Goal: Communication & Community: Answer question/provide support

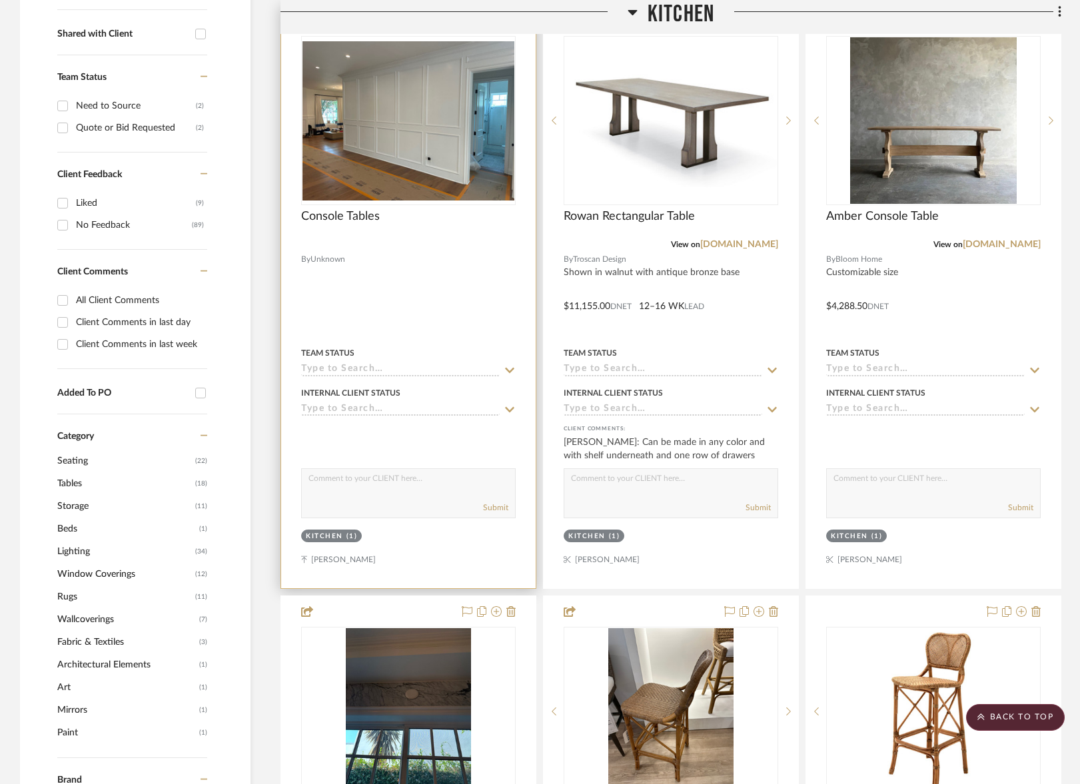
scroll to position [538, 0]
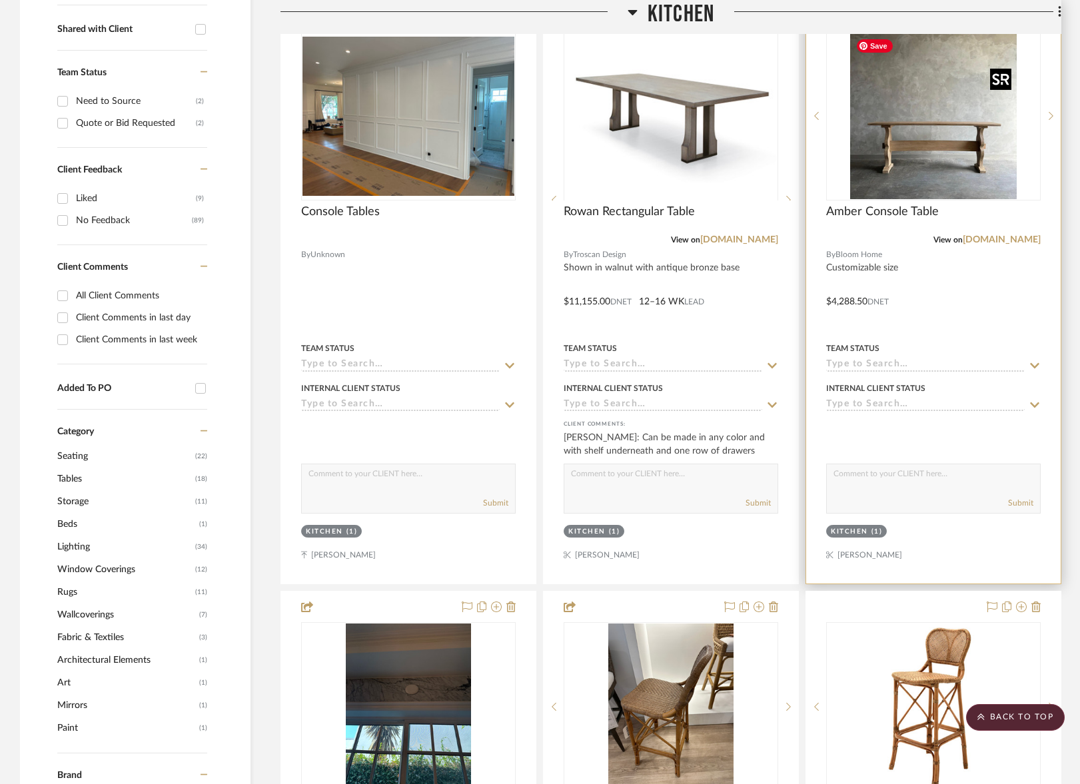
click at [0, 0] on img at bounding box center [0, 0] width 0 height 0
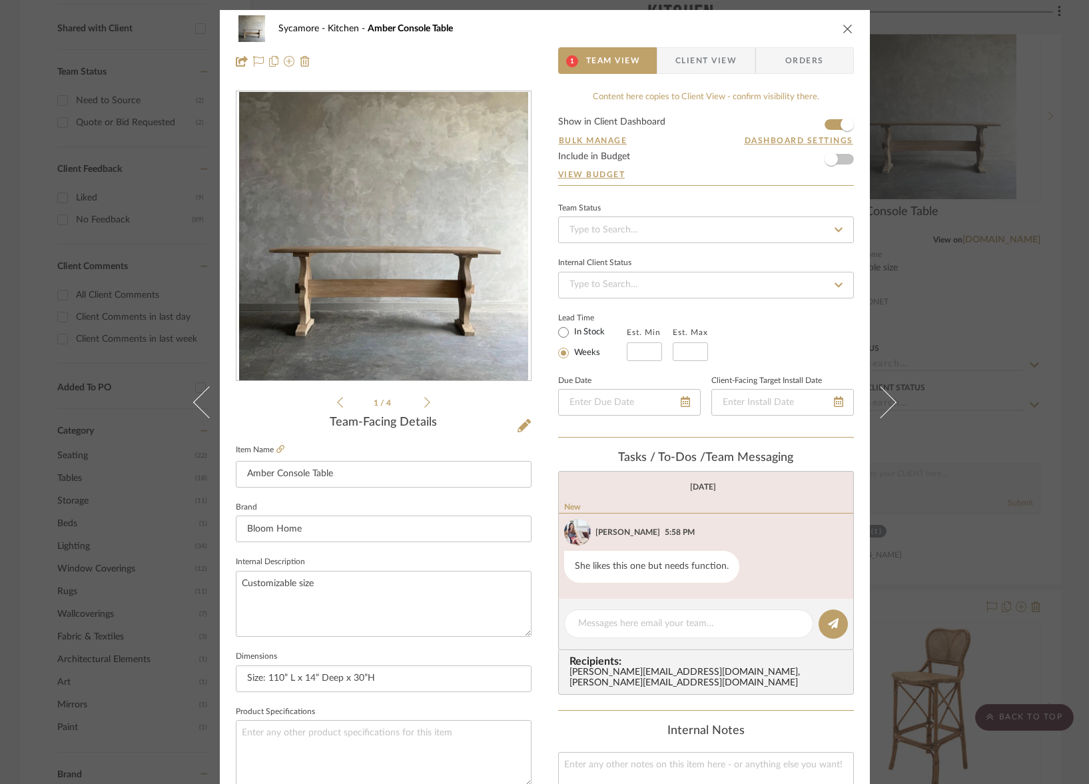
scroll to position [77, 0]
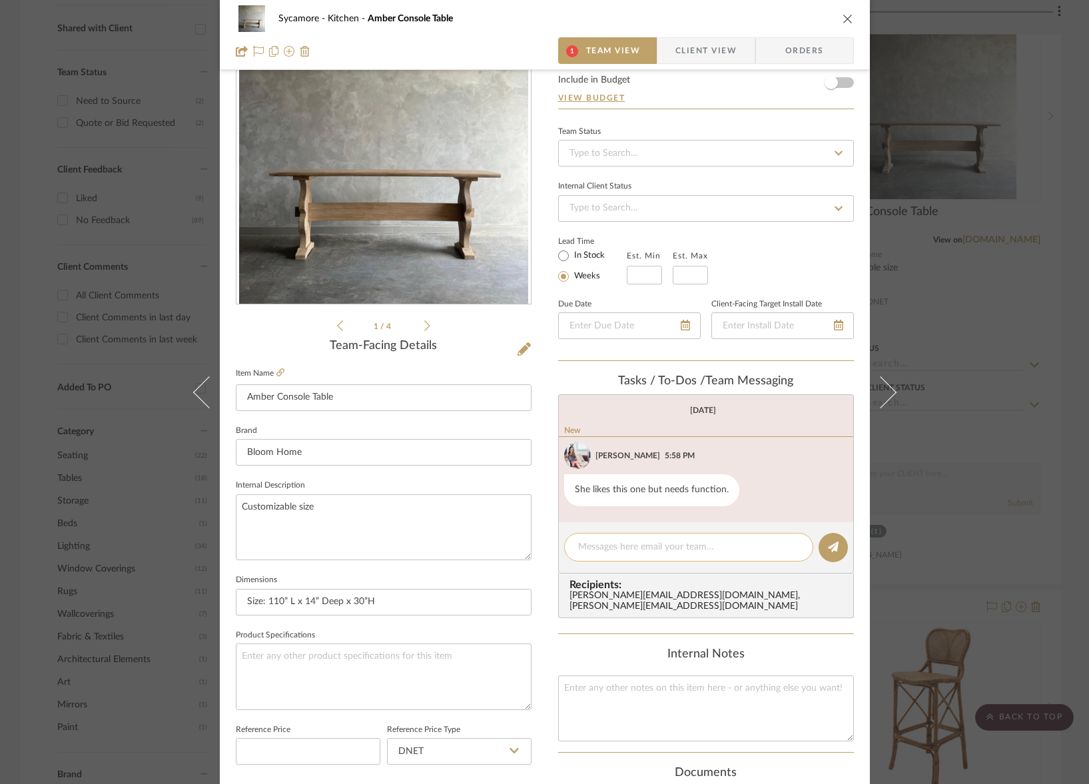
click at [596, 546] on textarea at bounding box center [688, 547] width 221 height 14
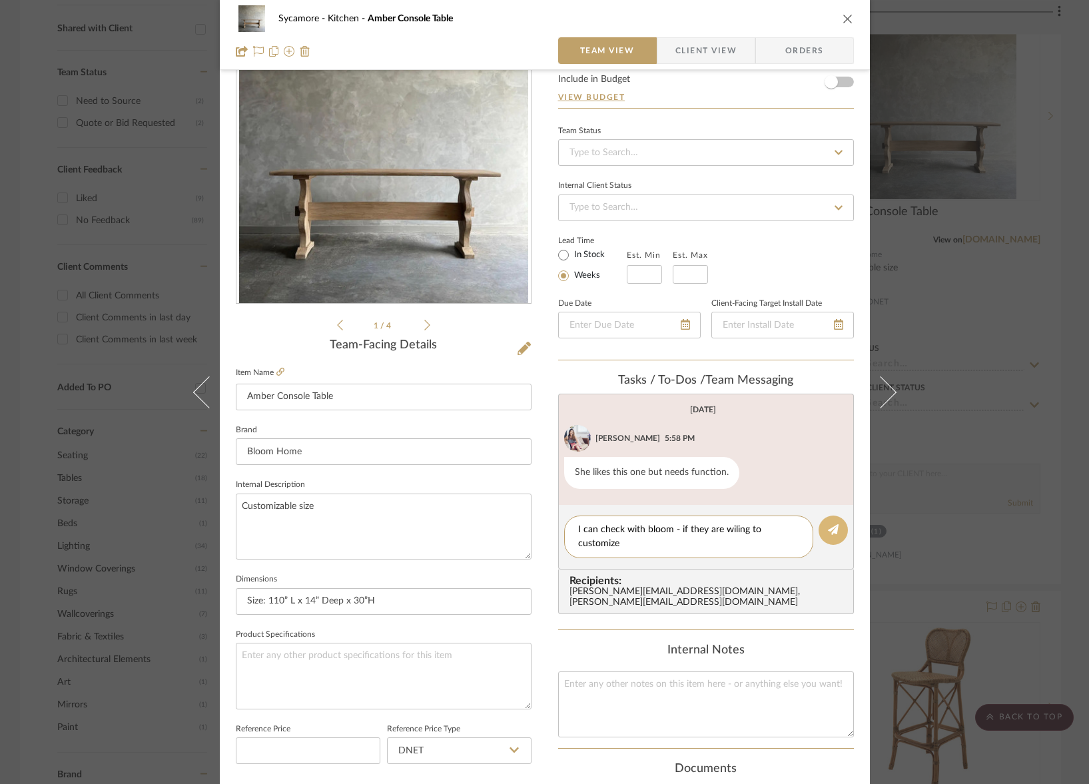
scroll to position [67, 0]
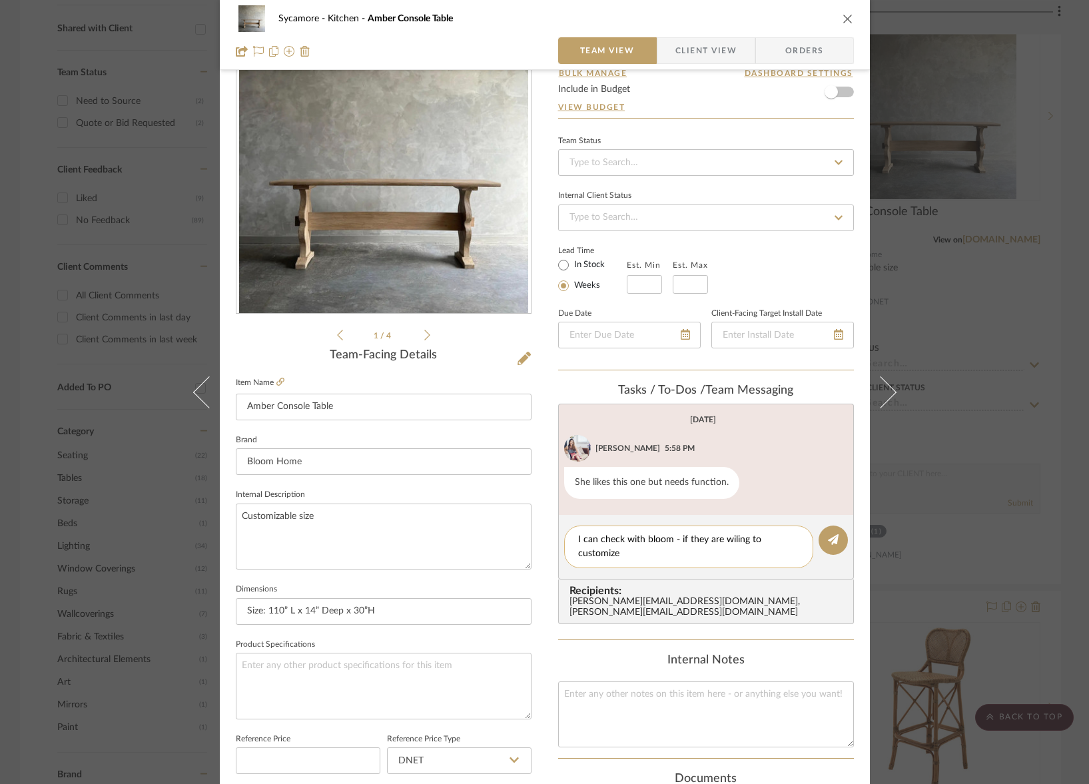
click at [672, 541] on textarea "I can check with bloom - if they are wiling to customize" at bounding box center [688, 547] width 221 height 28
click at [637, 543] on textarea "I can check with bloom to see if they are wiling to customize" at bounding box center [688, 547] width 221 height 28
click at [629, 553] on textarea "I can check with bloom to see if they are wiling to customize" at bounding box center [688, 547] width 221 height 28
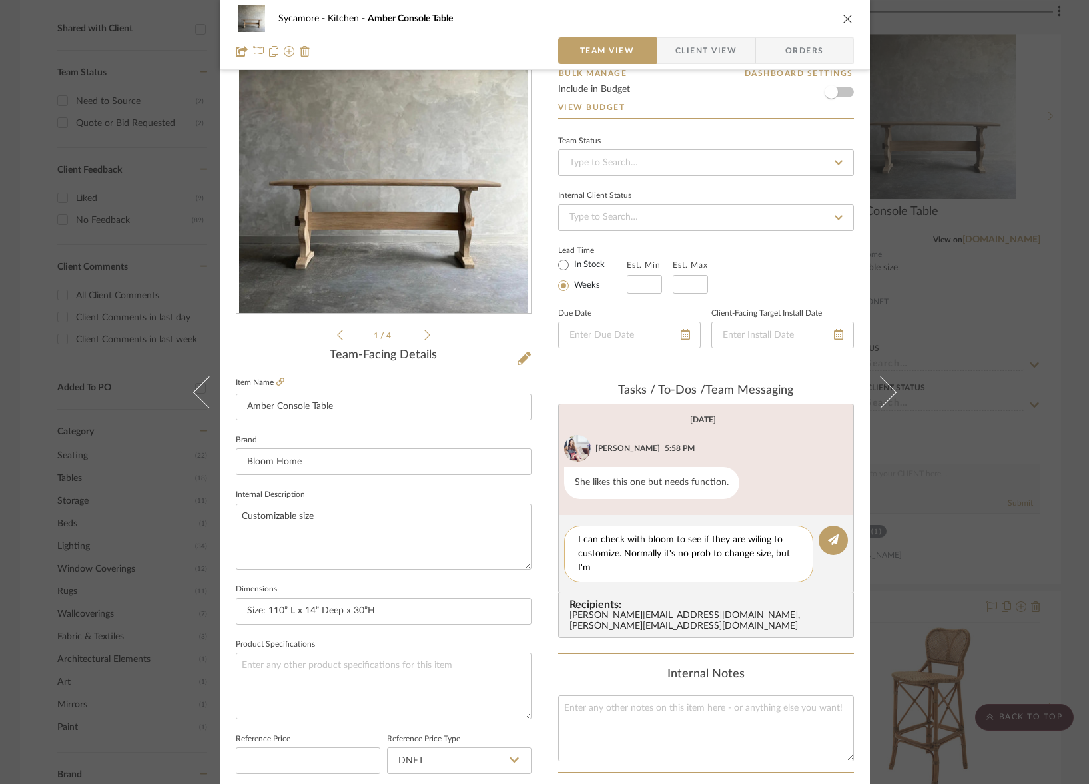
scroll to position [0, 0]
type textarea "I can check with bloom to see if they are wiling to customize. Normally it's no…"
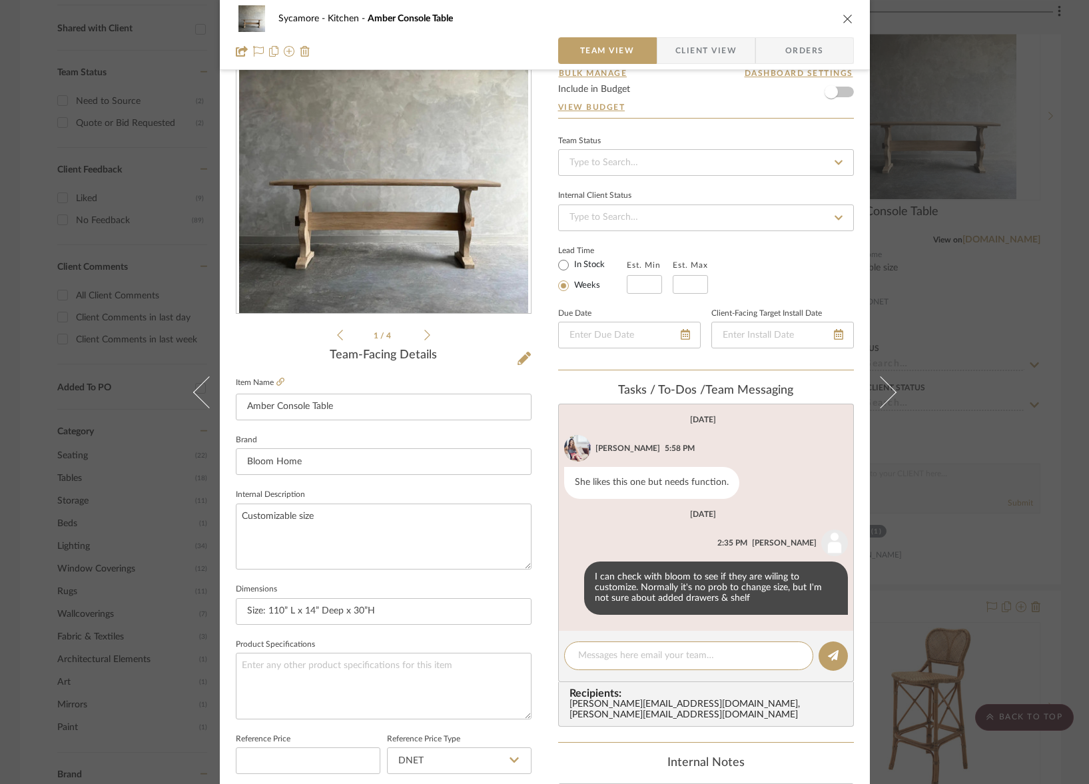
click at [842, 18] on icon "close" at bounding box center [847, 18] width 11 height 11
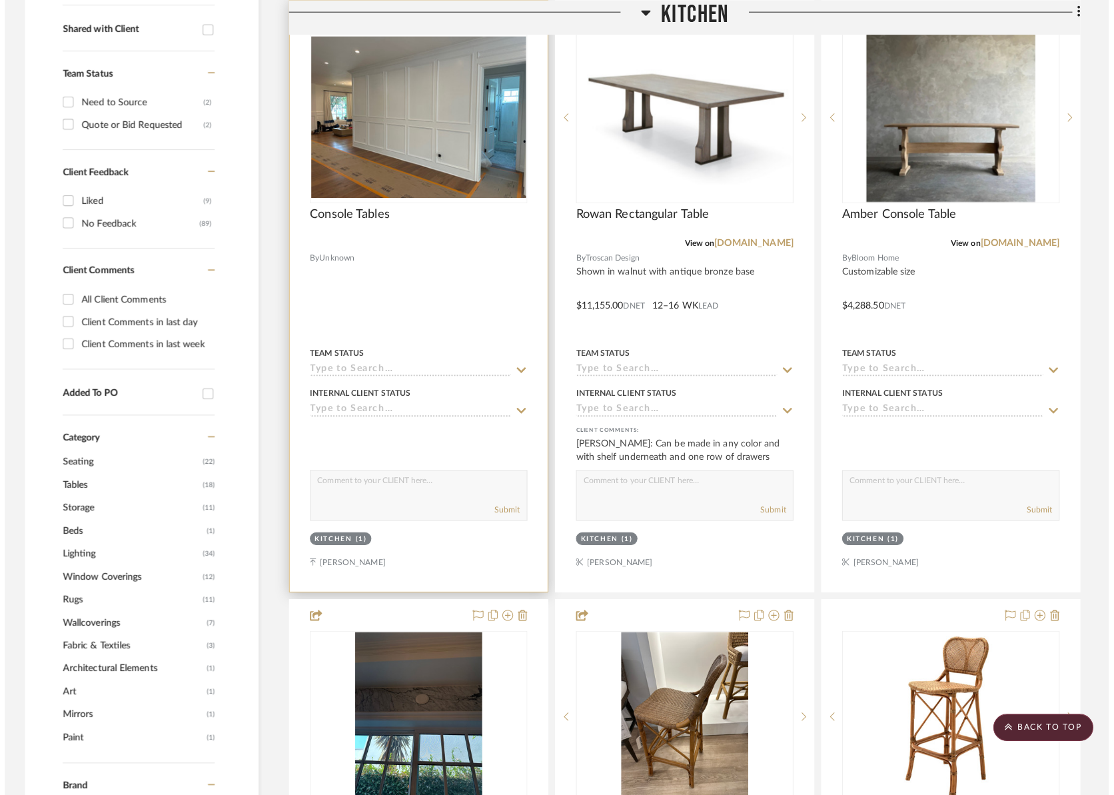
scroll to position [538, 0]
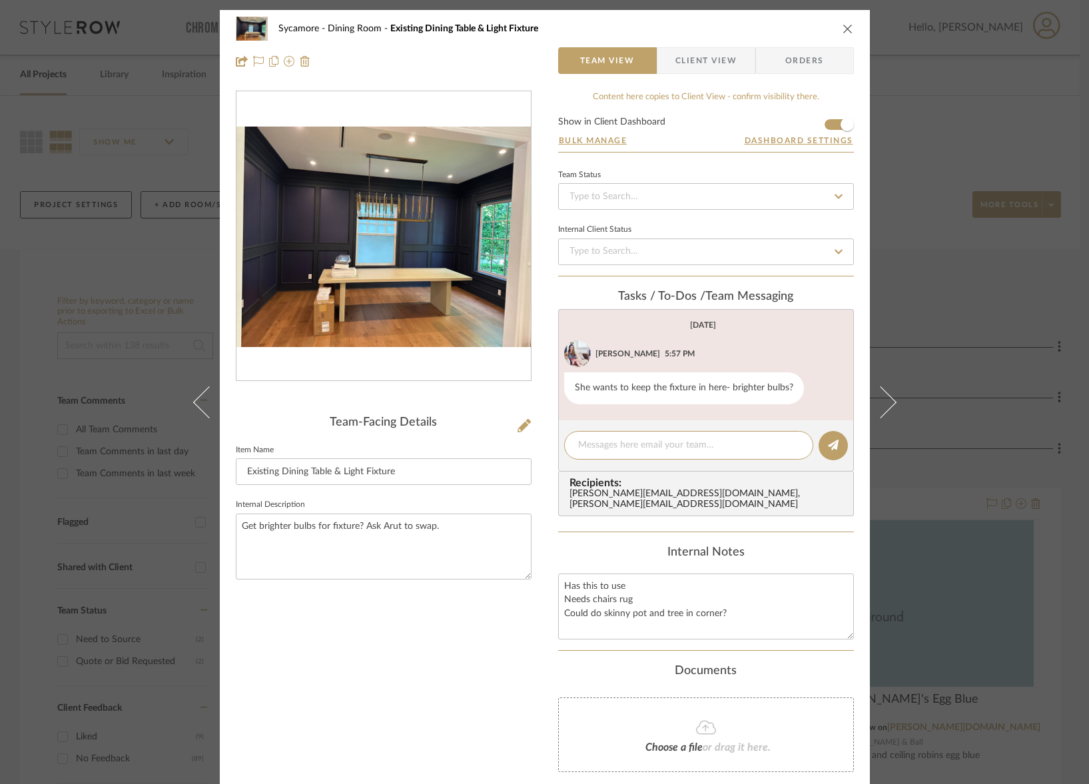
click at [844, 26] on icon "close" at bounding box center [847, 28] width 11 height 11
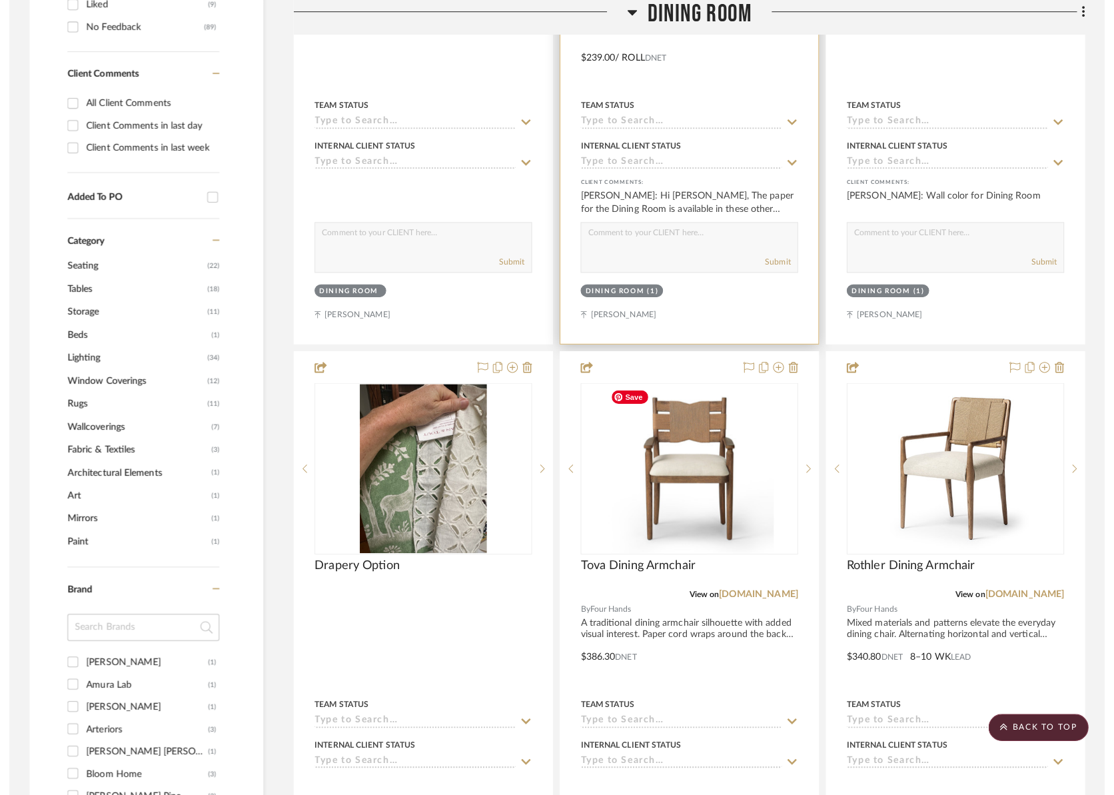
scroll to position [552, 0]
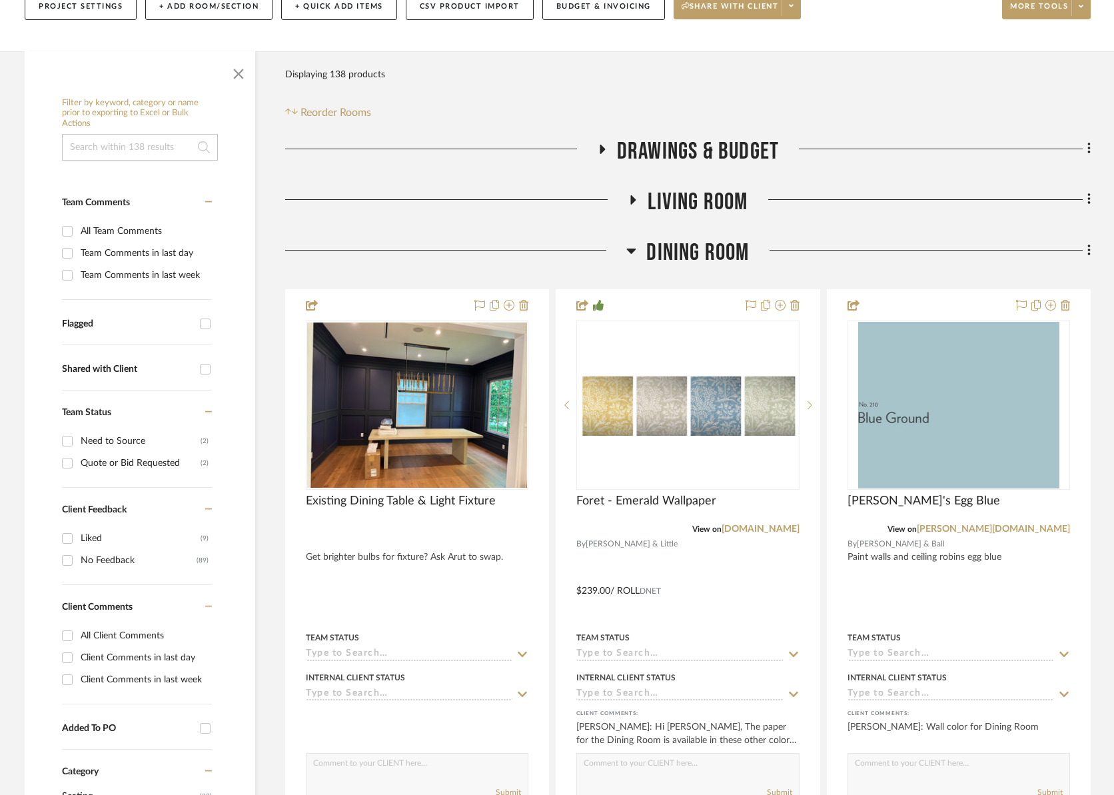
drag, startPoint x: 700, startPoint y: 260, endPoint x: 697, endPoint y: 253, distance: 8.0
click at [701, 260] on span "Dining Room" at bounding box center [697, 252] width 103 height 29
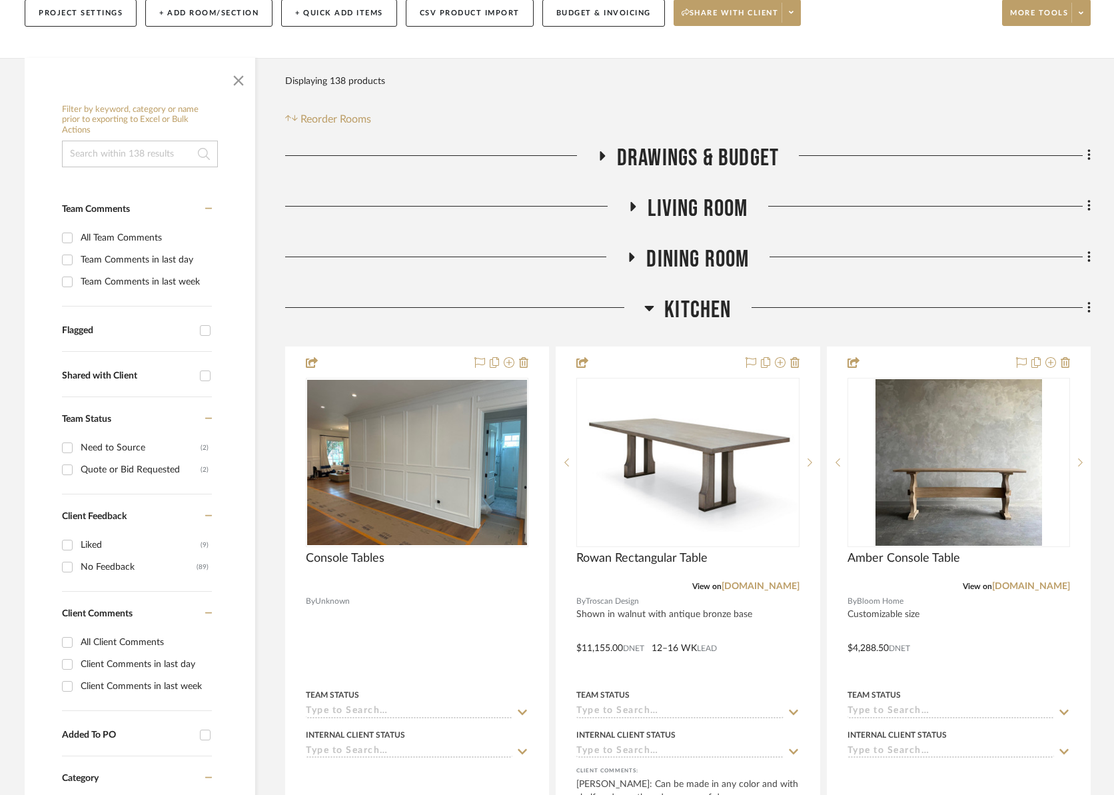
click at [691, 194] on span "Living Room" at bounding box center [697, 208] width 100 height 29
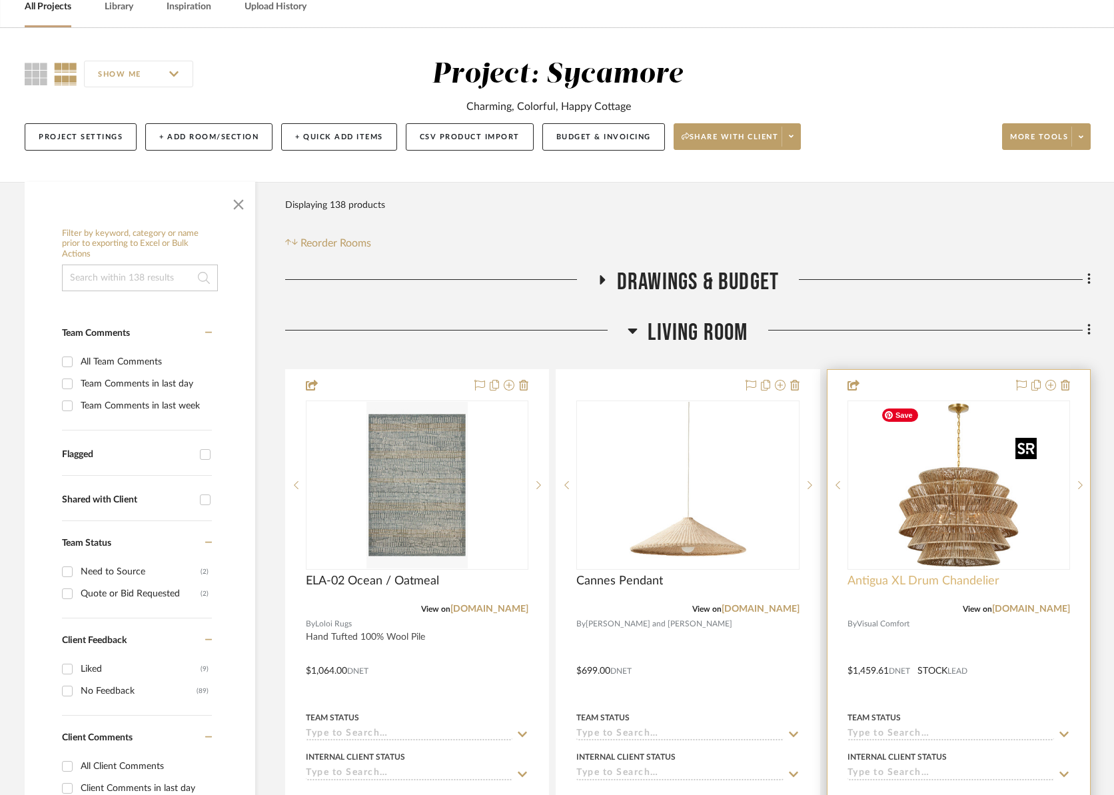
scroll to position [134, 0]
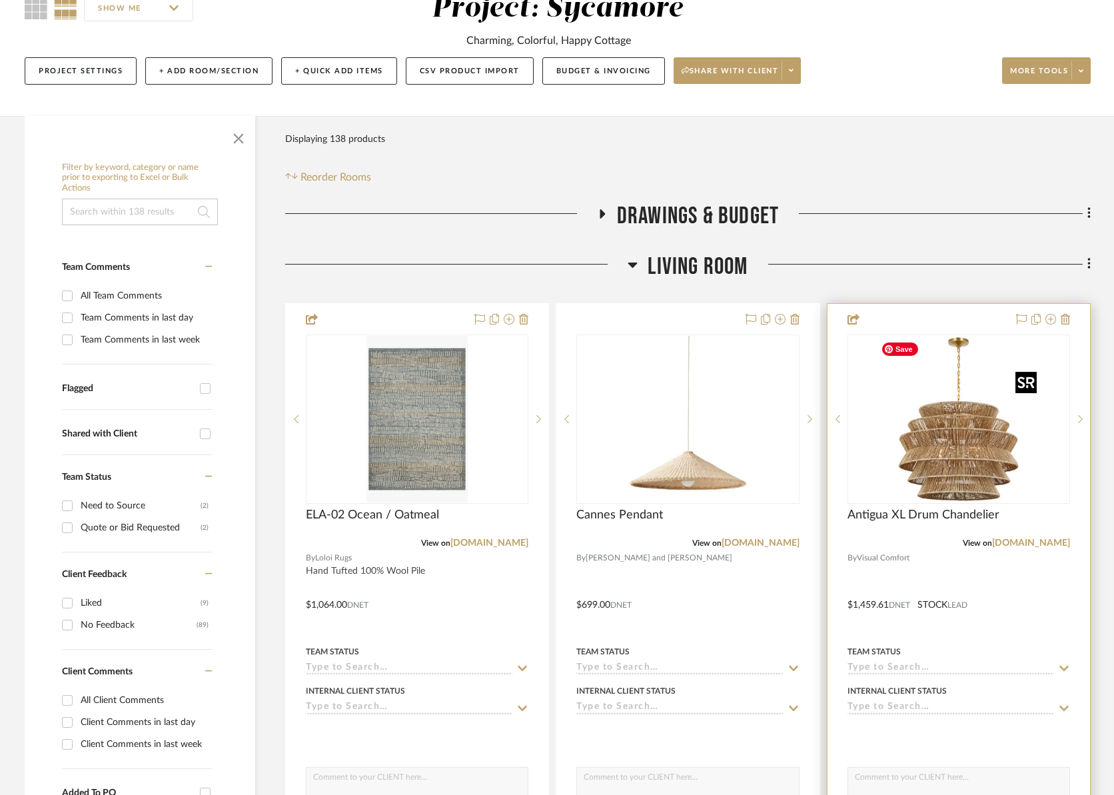
click at [935, 401] on img "0" at bounding box center [958, 419] width 166 height 166
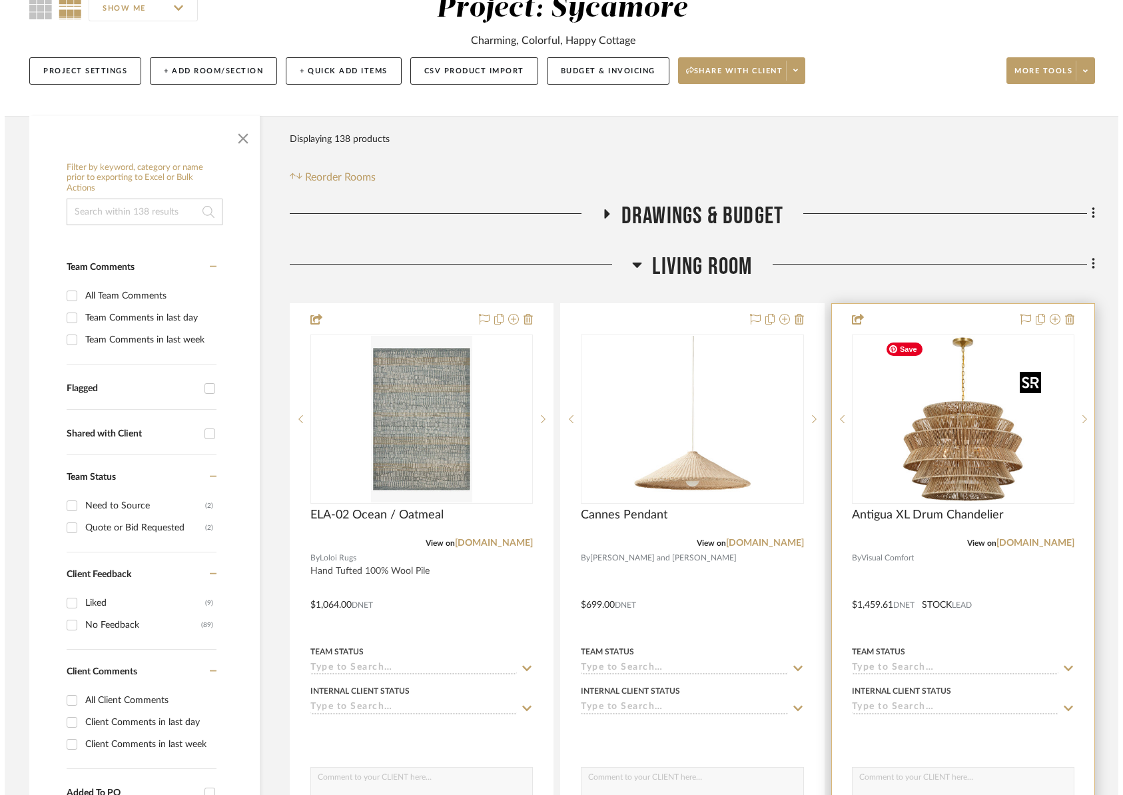
scroll to position [0, 0]
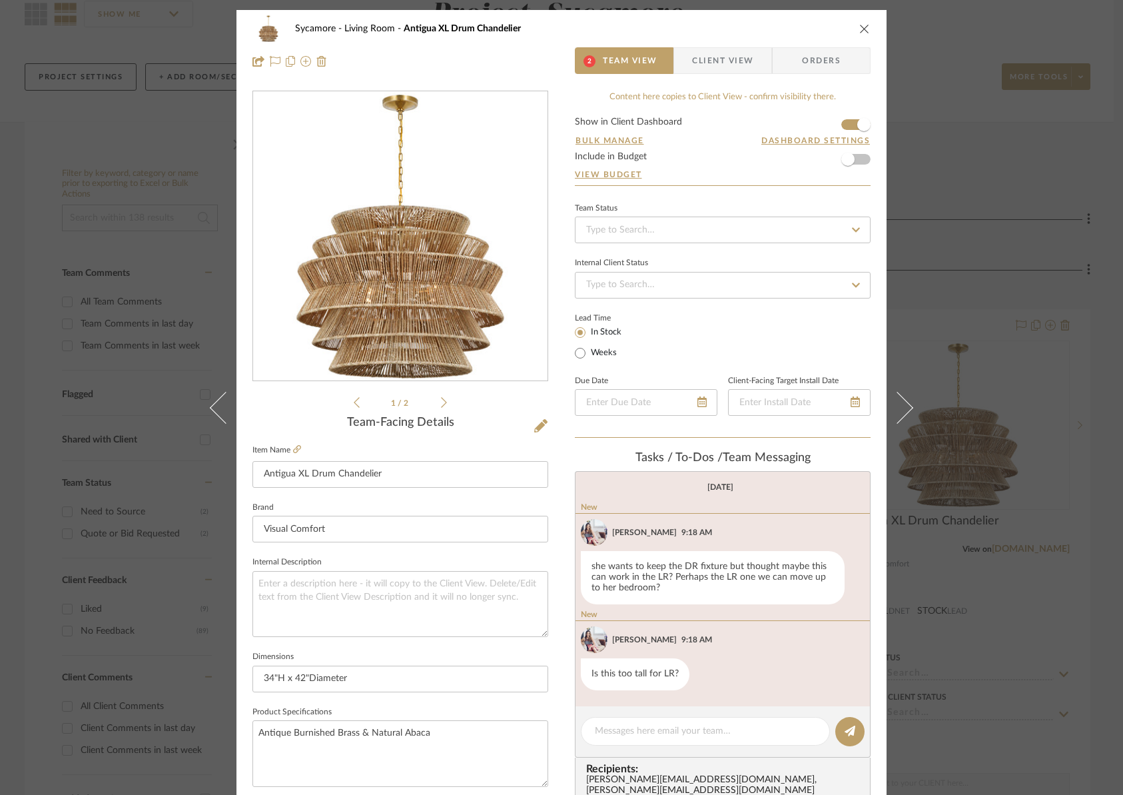
drag, startPoint x: 647, startPoint y: 767, endPoint x: 641, endPoint y: 759, distance: 9.5
click at [647, 767] on span "Recipients:" at bounding box center [725, 769] width 278 height 12
click at [632, 738] on div at bounding box center [705, 731] width 249 height 29
click at [642, 731] on textarea at bounding box center [705, 731] width 221 height 14
type textarea "available in smaller sizes"
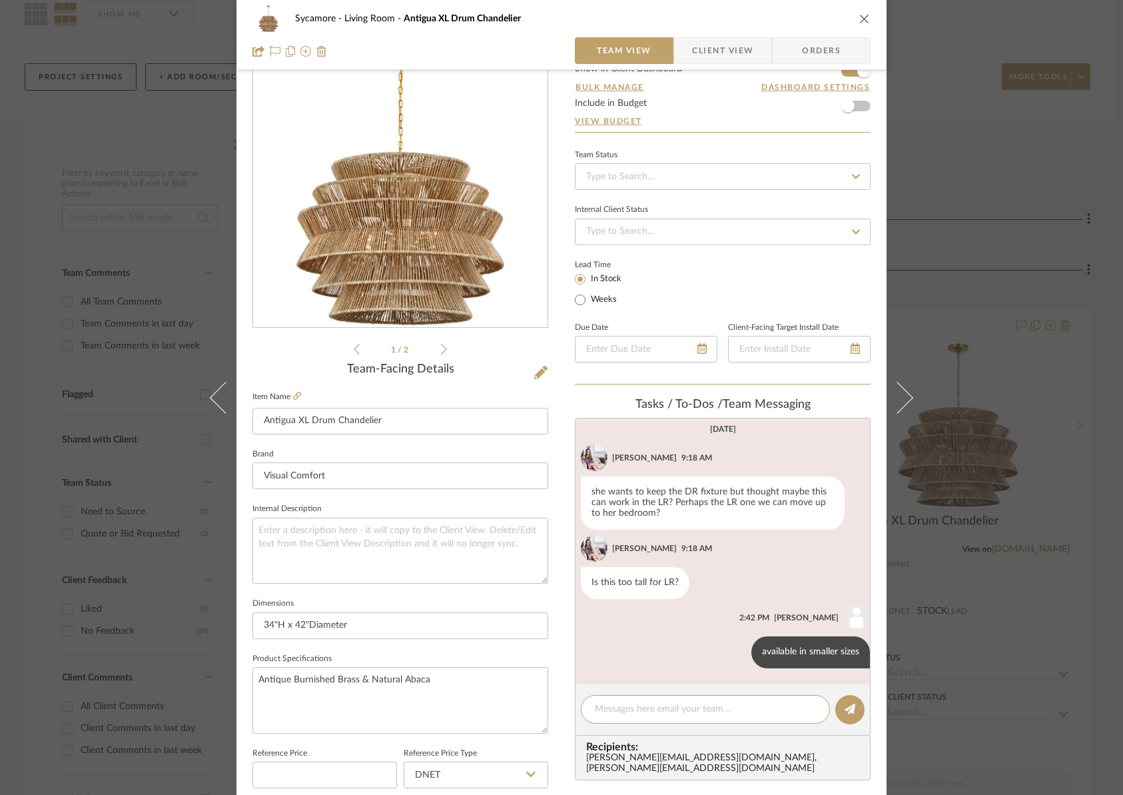
scroll to position [5, 0]
click at [667, 715] on textarea at bounding box center [705, 709] width 221 height 14
type textarea "e"
paste textarea "https://www.palecek.com/palecek-everly-pendant-natural/2005-79-1822/iteminforma…"
type textarea "here is palecek one as well - https://www.palecek.com/palecek-everly-pendant-na…"
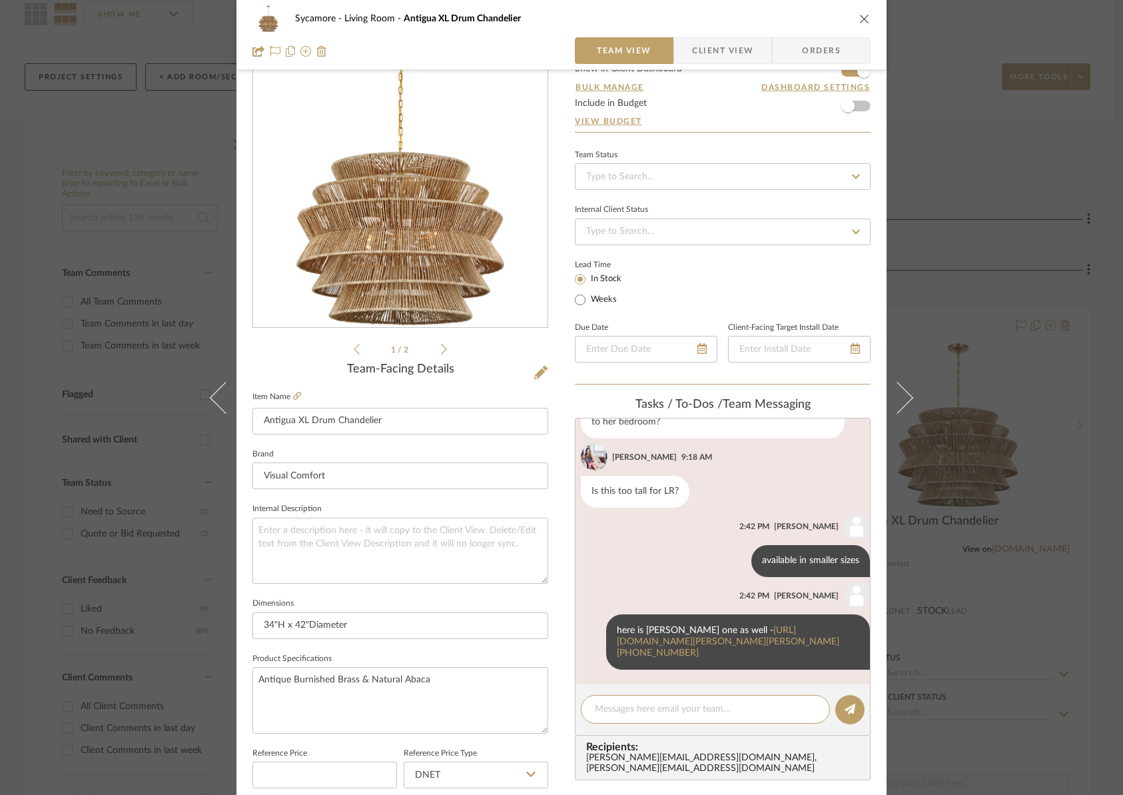
scroll to position [97, 0]
paste textarea "https://www.palecek.com/palecek-everly-oversized-chandelier-5-tier/2139-79-1822…"
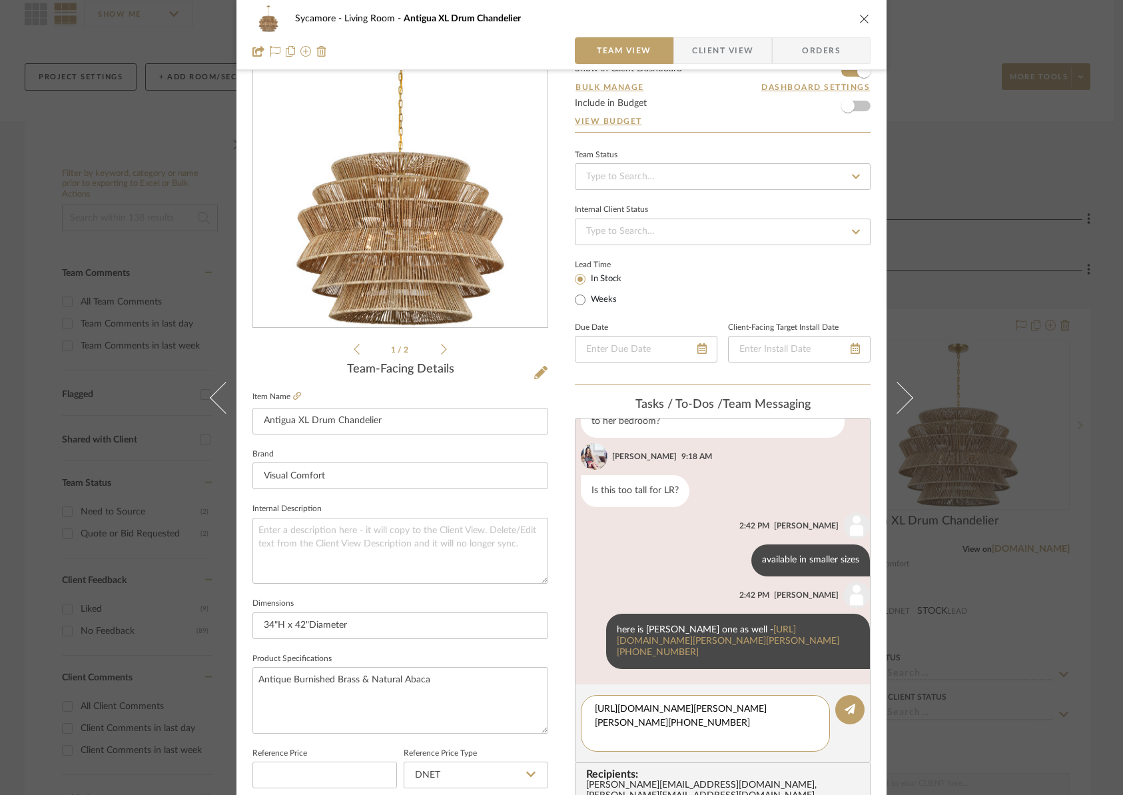
scroll to position [0, 0]
type textarea "https://www.palecek.com/palecek-everly-oversized-chandelier-5-tier/2139-79-1822…"
click at [846, 711] on icon at bounding box center [849, 708] width 11 height 11
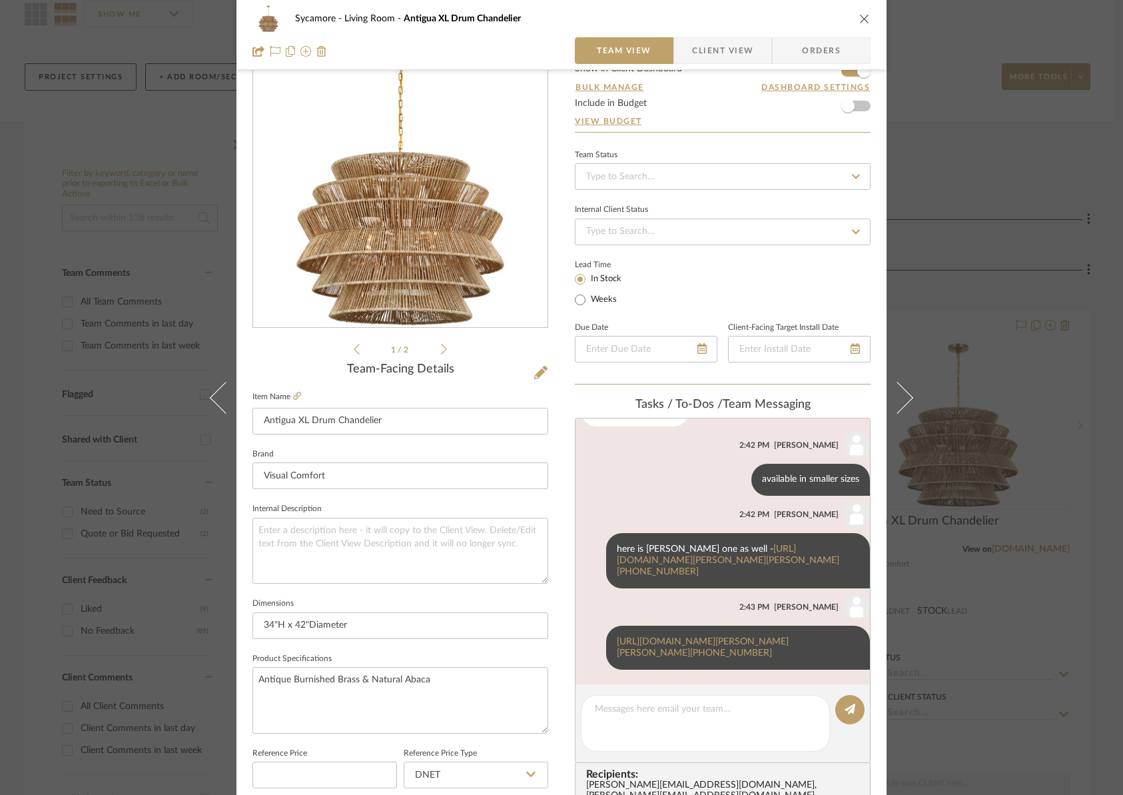
scroll to position [178, 0]
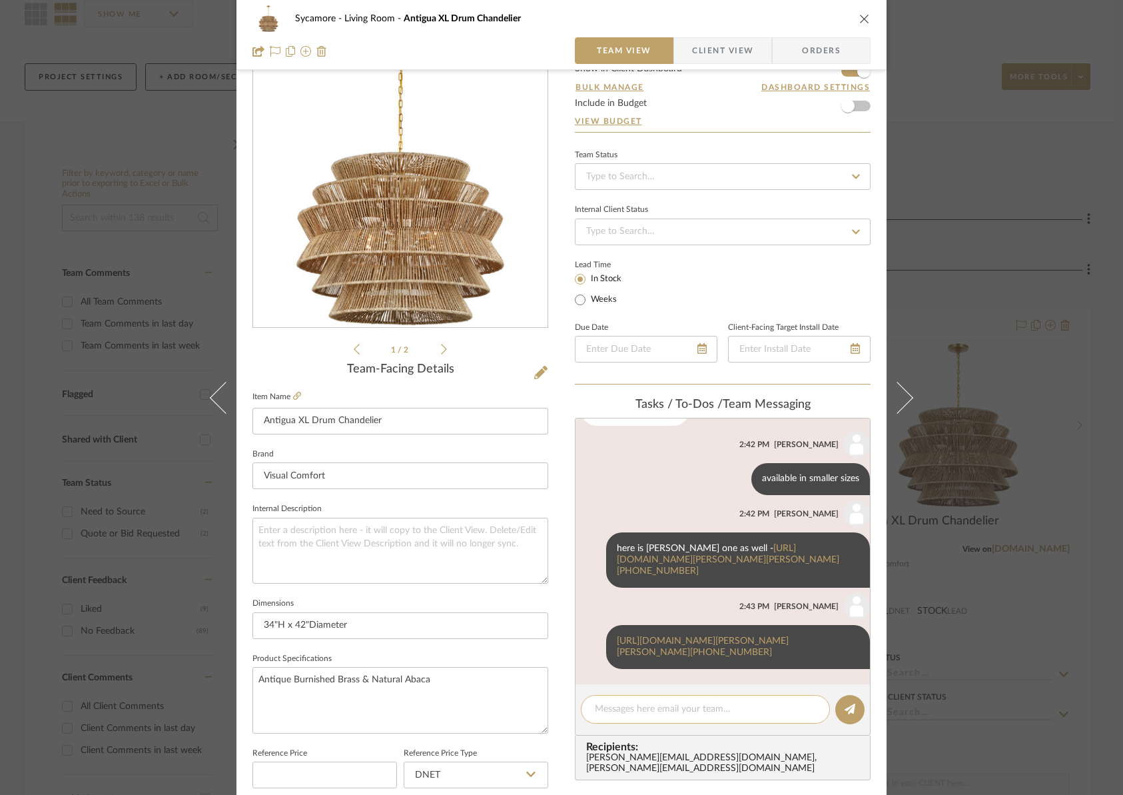
click at [639, 732] on editor-of-message at bounding box center [723, 709] width 296 height 51
paste textarea "https://www.palecek.com/iteminformation.aspx?sku=2432-79&catalog=1822"
type textarea "also avail as flush mount - https://www.palecek.com/iteminformation.aspx?sku=24…"
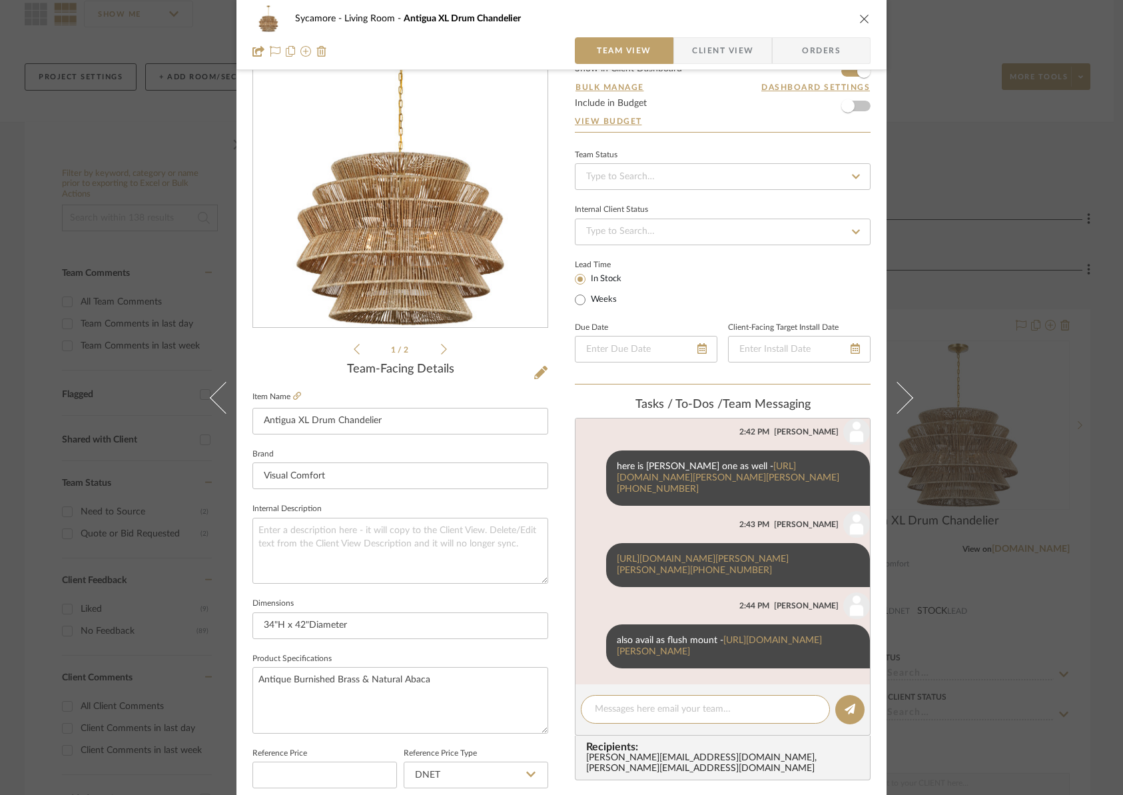
scroll to position [270, 0]
drag, startPoint x: 859, startPoint y: 14, endPoint x: 695, endPoint y: 77, distance: 176.0
click at [859, 14] on icon "close" at bounding box center [864, 18] width 11 height 11
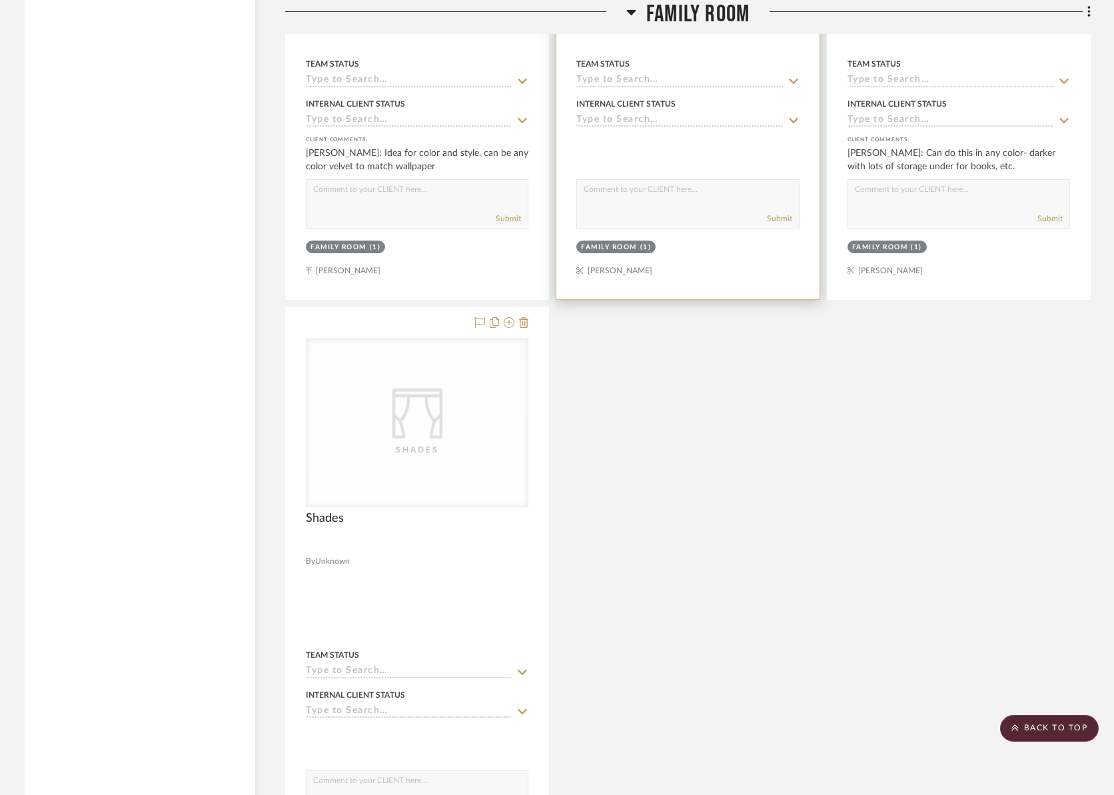
scroll to position [4200, 0]
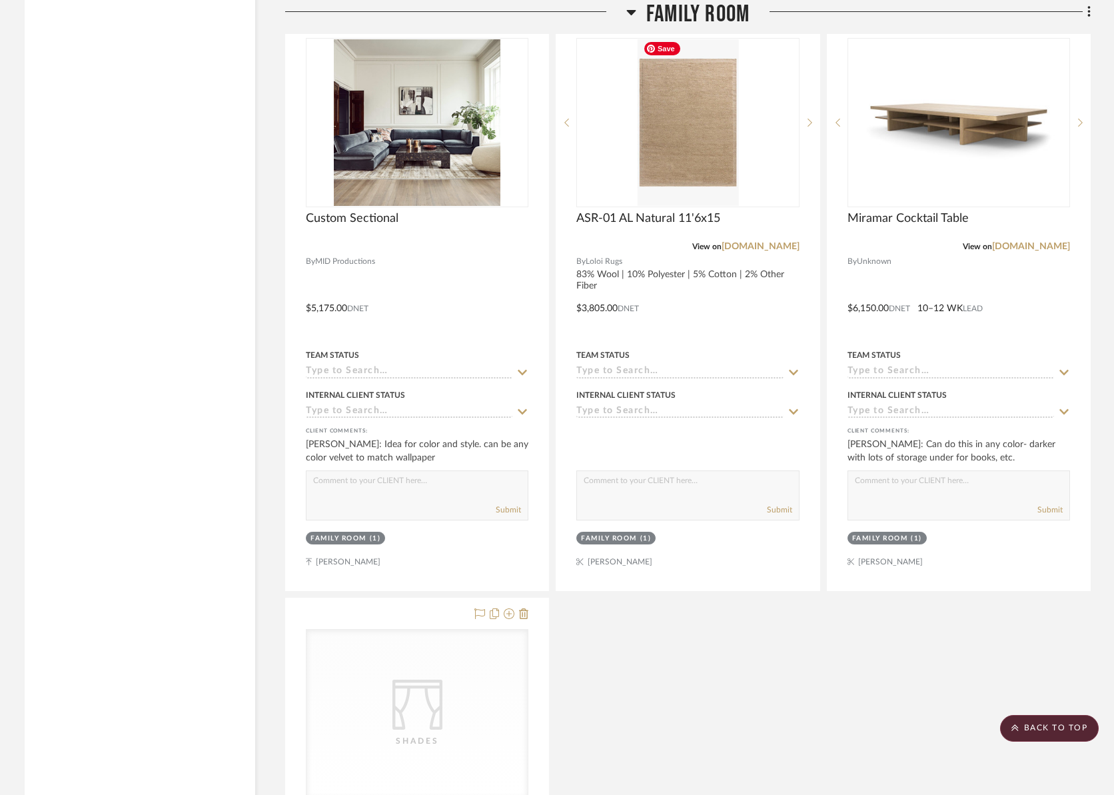
click at [707, 12] on span "Family Room" at bounding box center [697, 14] width 103 height 29
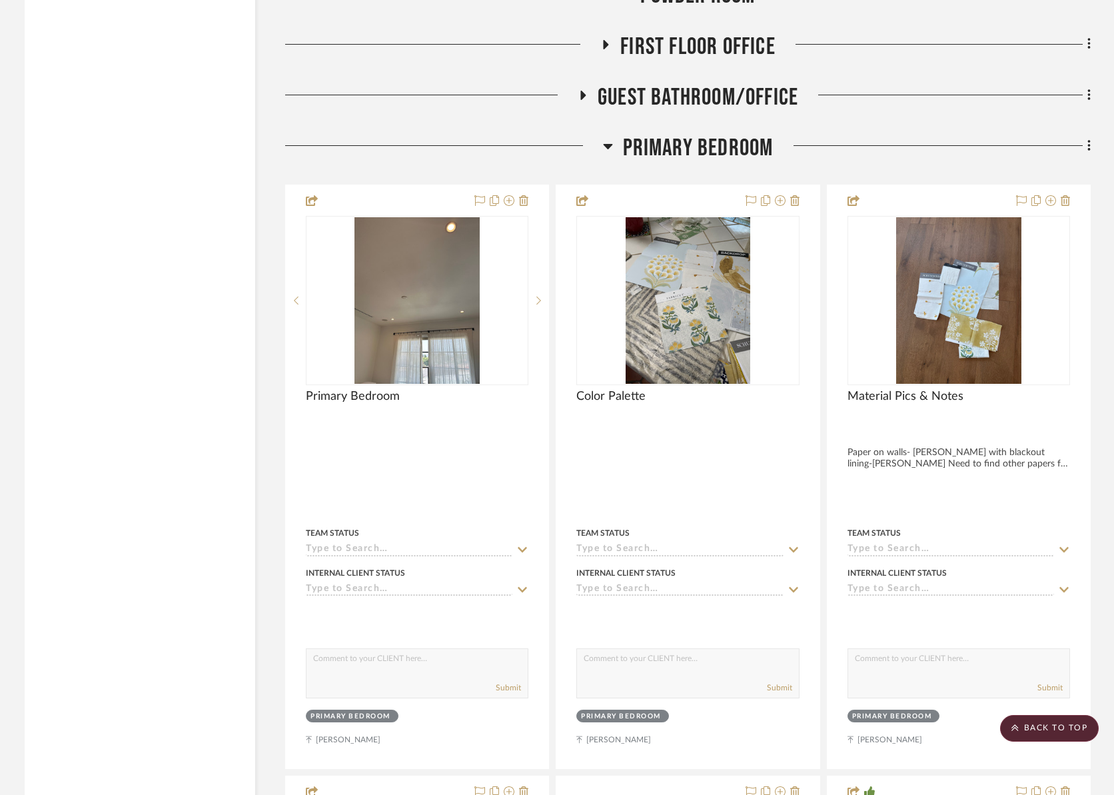
click at [725, 137] on span "Primary Bedroom" at bounding box center [698, 148] width 151 height 29
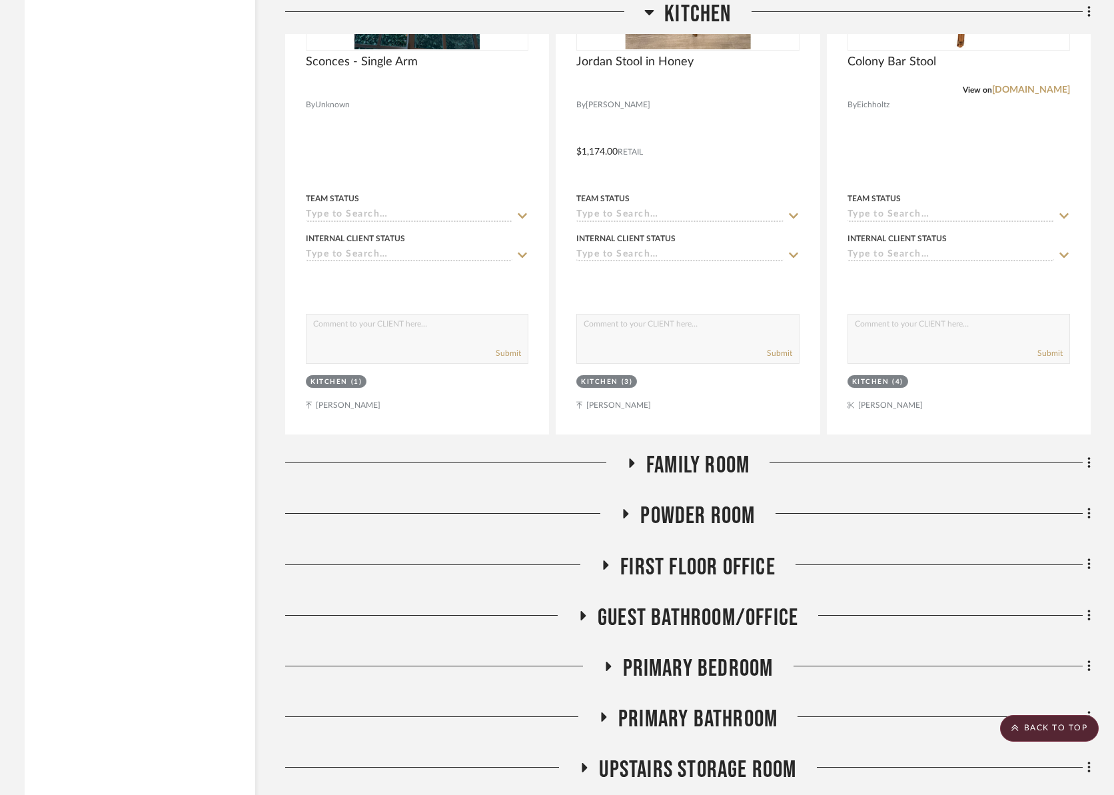
scroll to position [3331, 0]
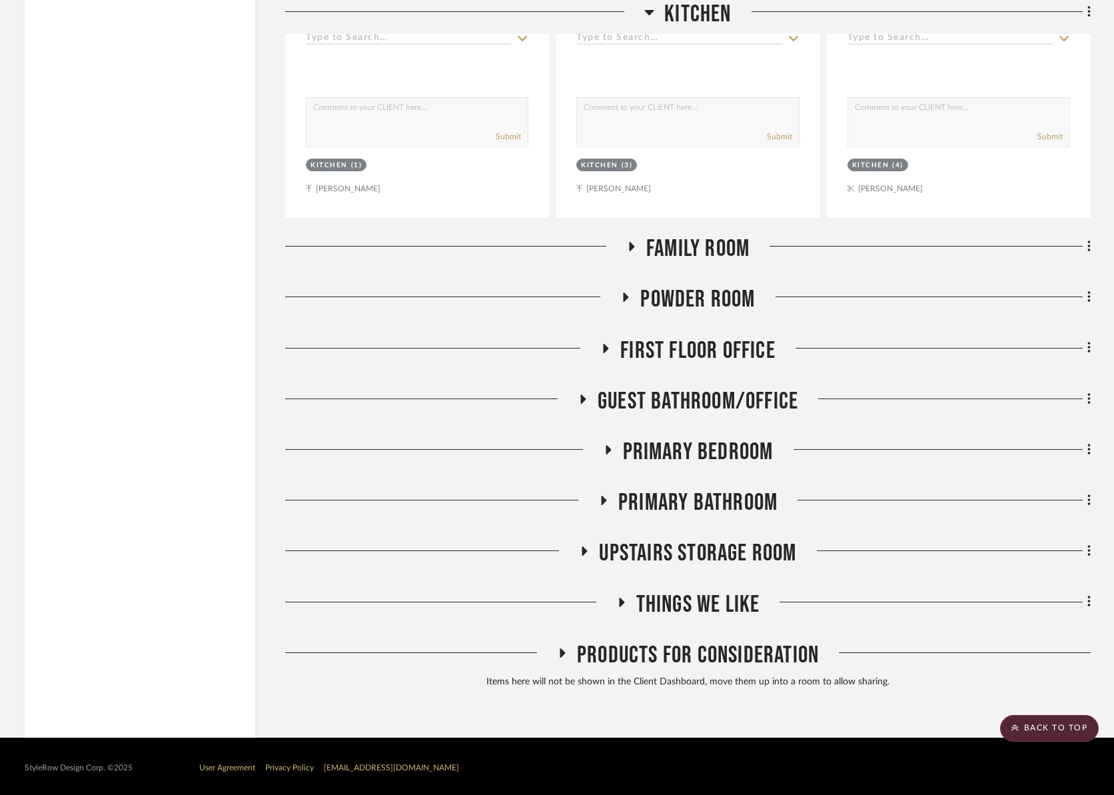
click at [730, 234] on span "Family Room" at bounding box center [697, 248] width 103 height 29
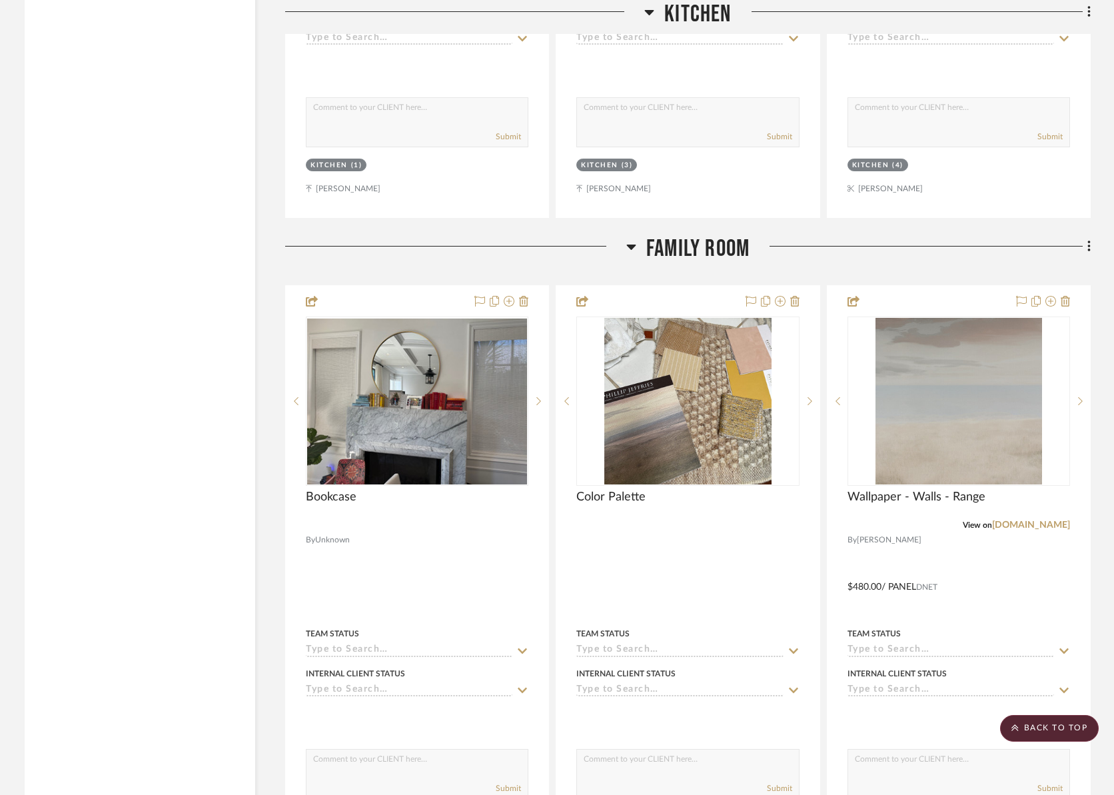
click at [730, 234] on span "Family Room" at bounding box center [697, 248] width 103 height 29
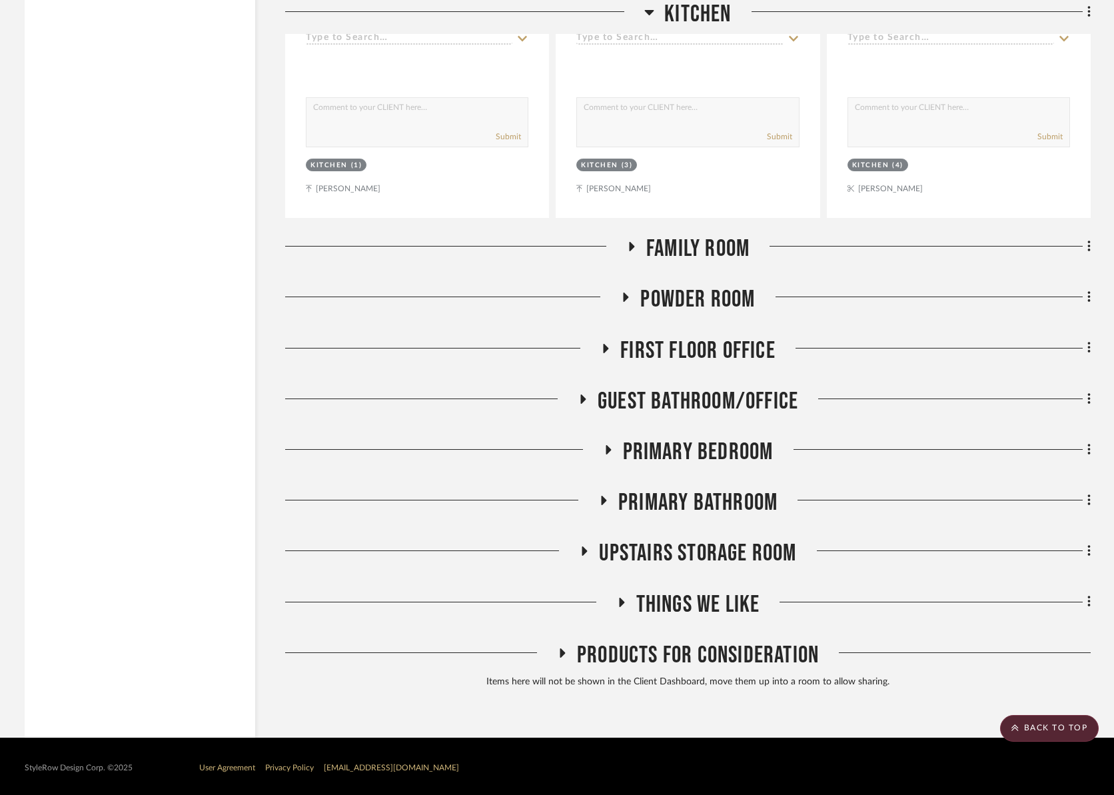
click at [705, 298] on span "Powder Room" at bounding box center [697, 299] width 115 height 29
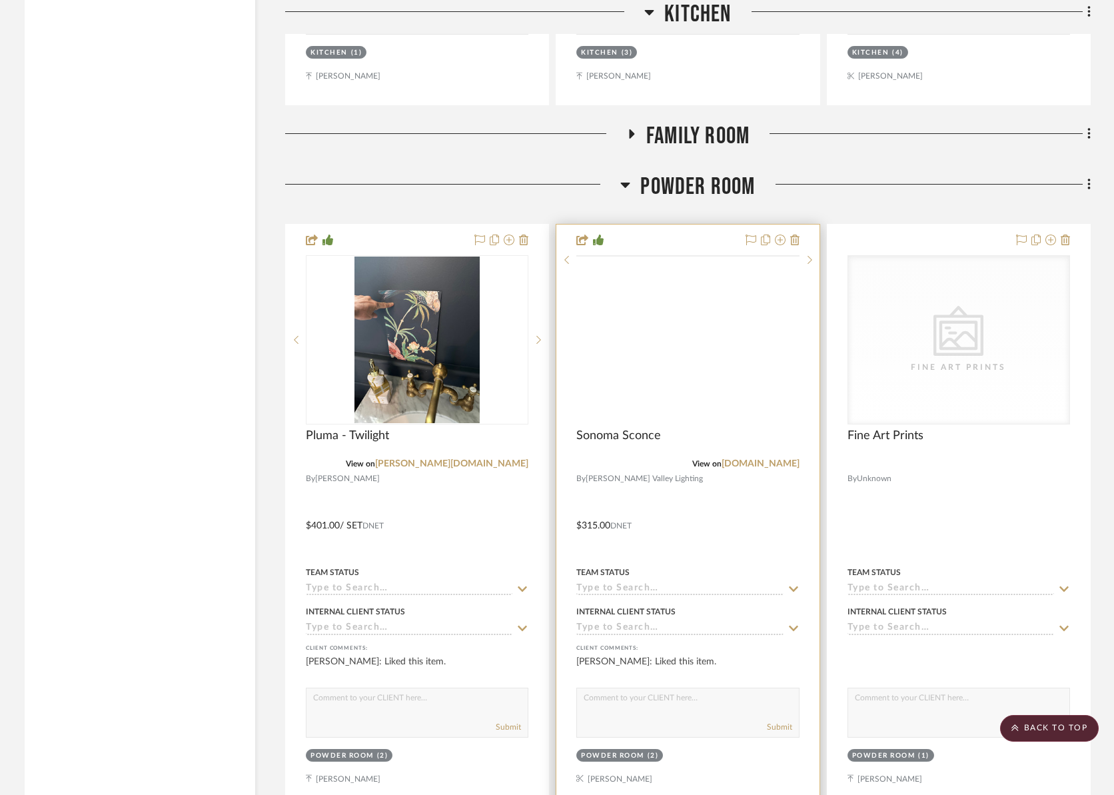
scroll to position [3661, 0]
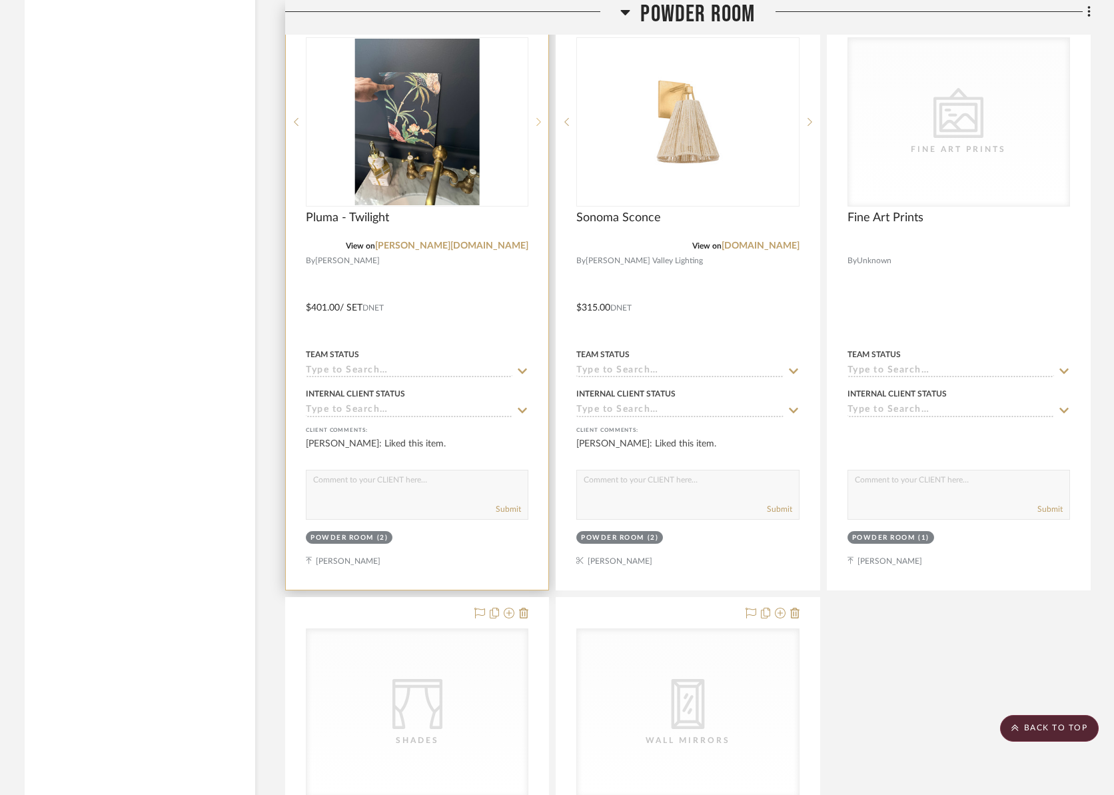
click at [541, 117] on sr-next-btn at bounding box center [538, 121] width 20 height 9
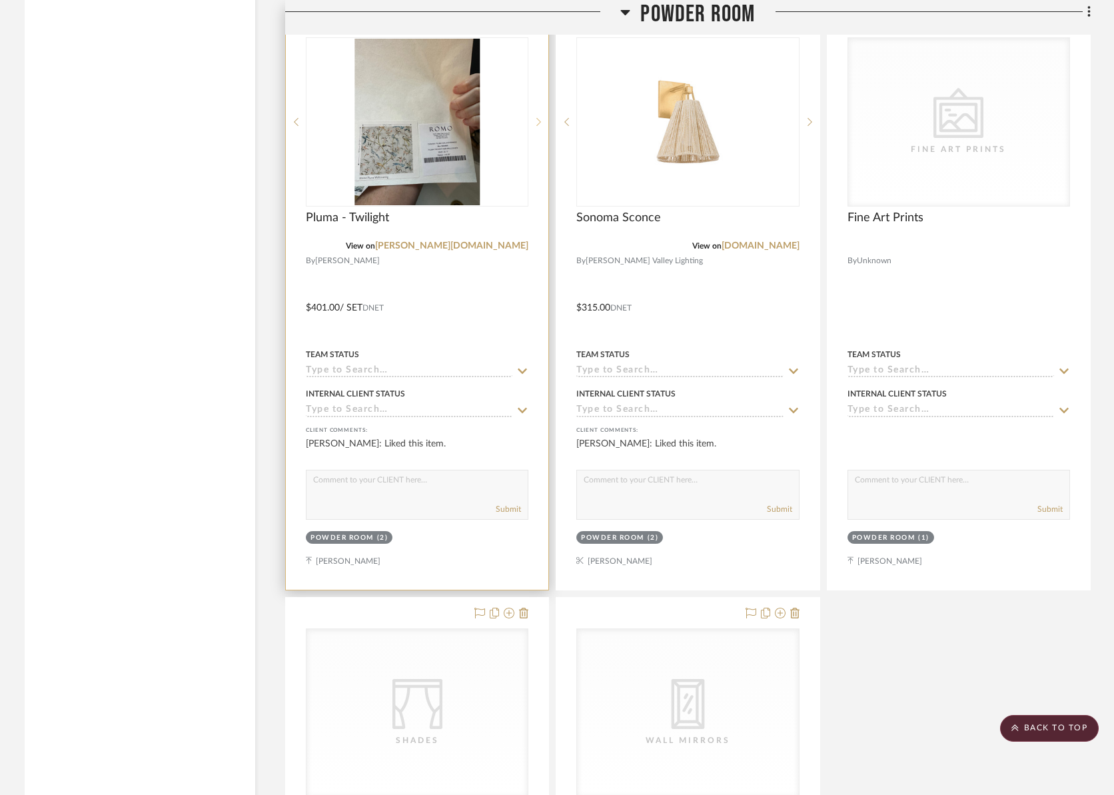
click at [541, 117] on sr-next-btn at bounding box center [538, 121] width 20 height 9
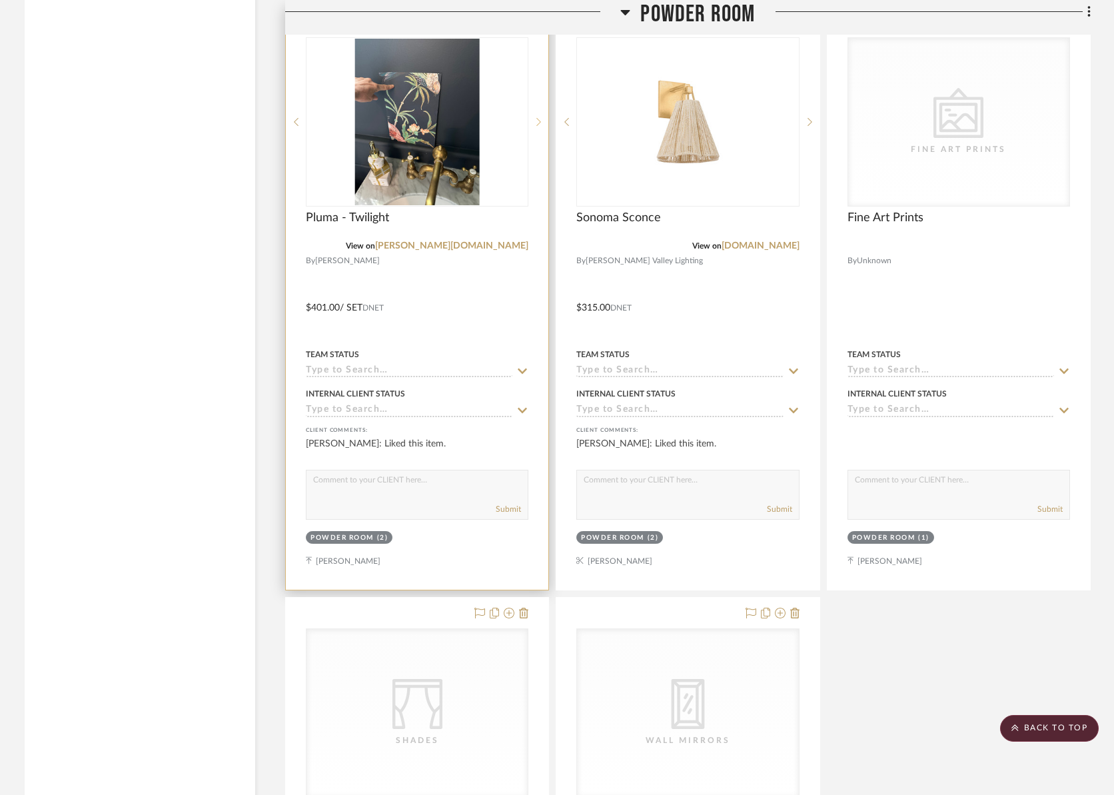
click at [541, 117] on sr-next-btn at bounding box center [538, 121] width 20 height 9
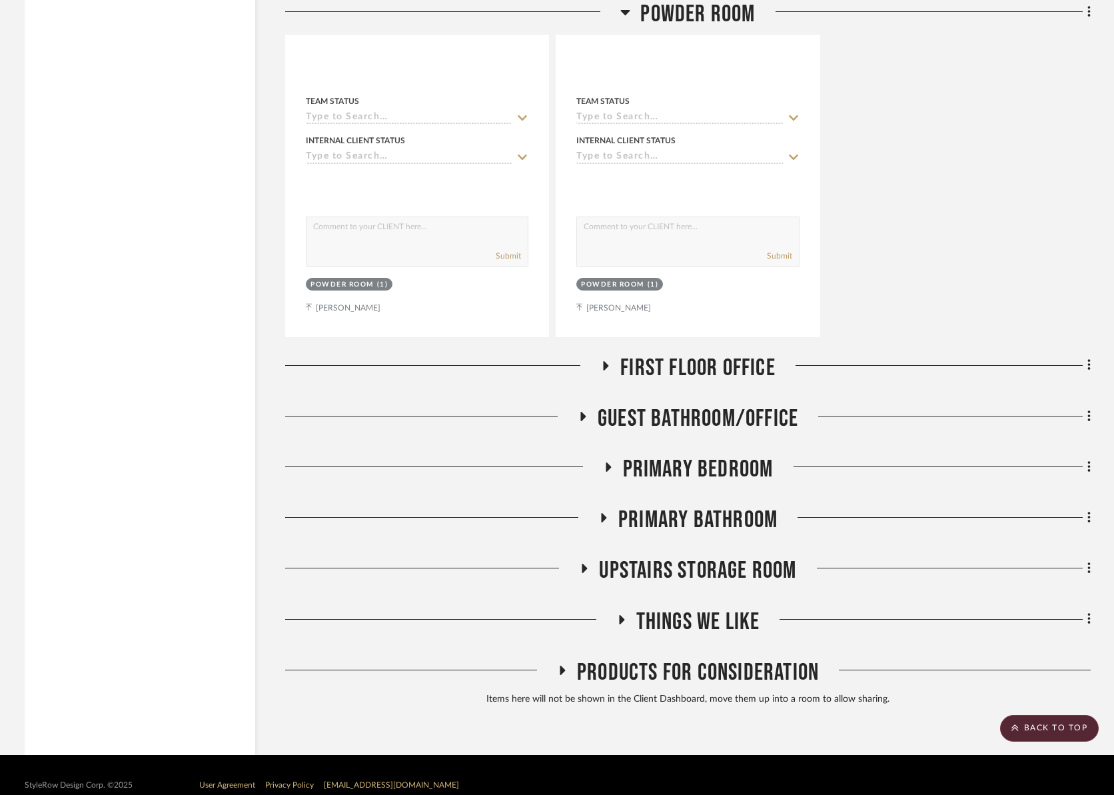
click at [690, 367] on span "First Floor Office" at bounding box center [697, 368] width 155 height 29
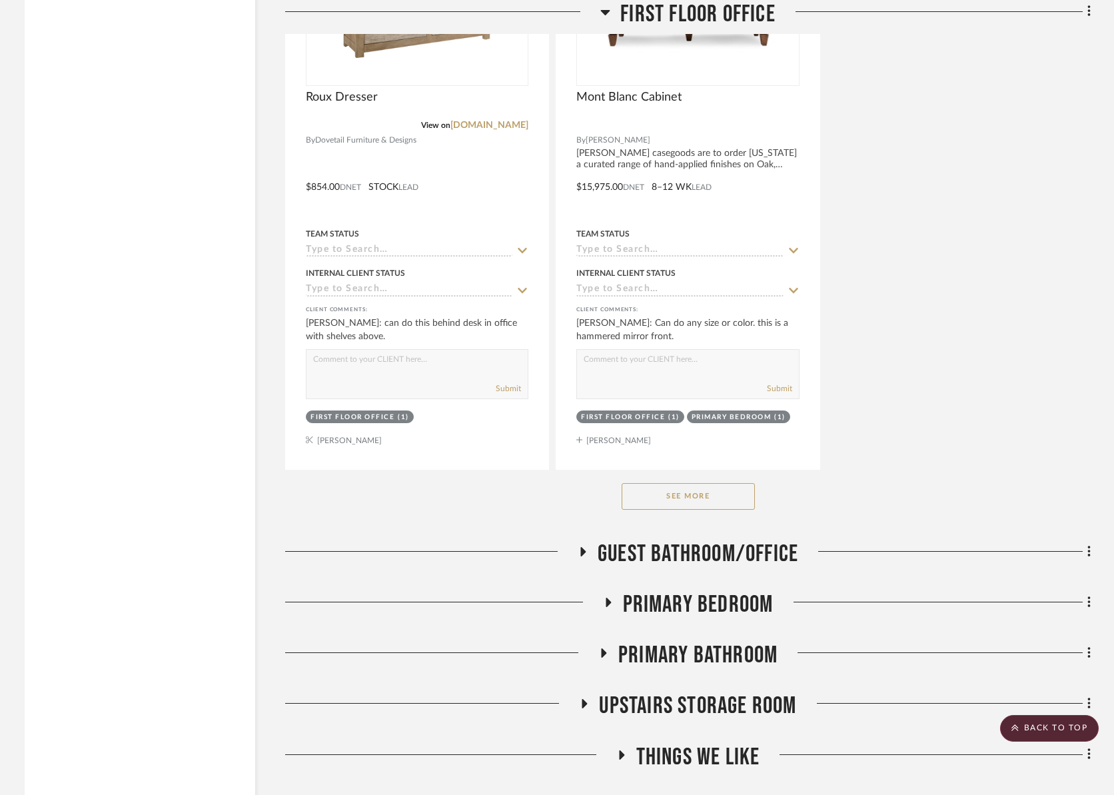
click at [705, 498] on button "See More" at bounding box center [687, 496] width 133 height 27
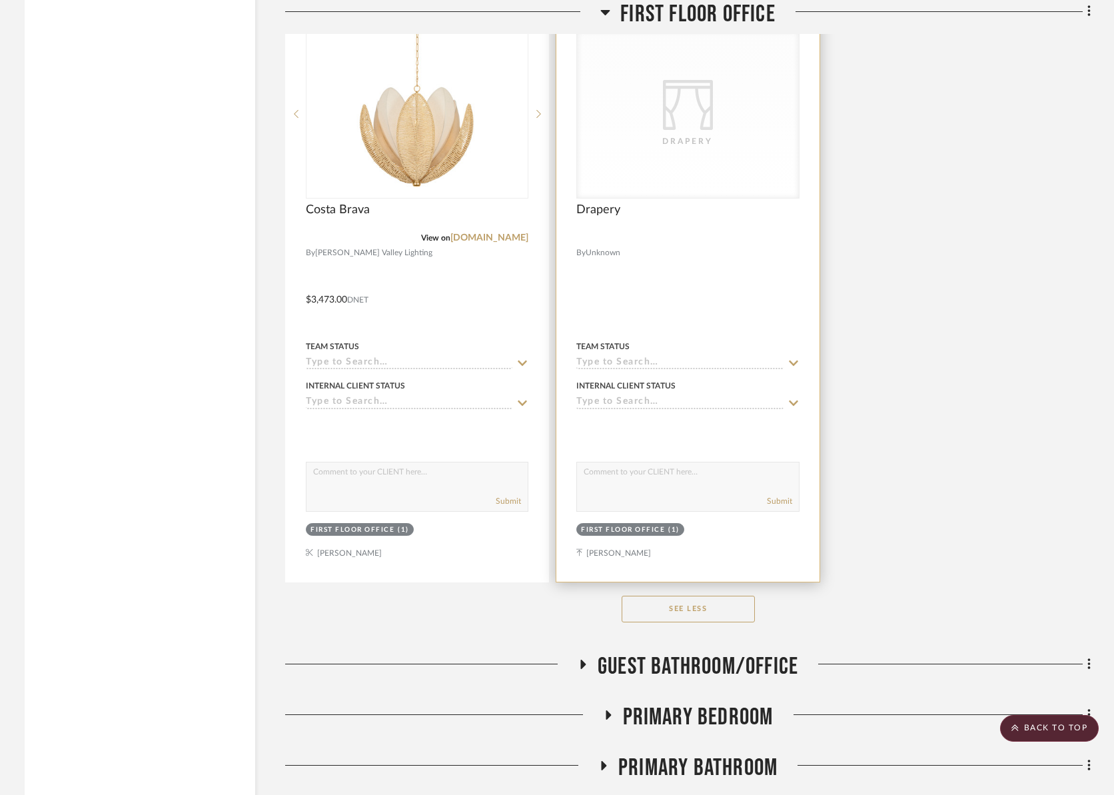
scroll to position [6834, 0]
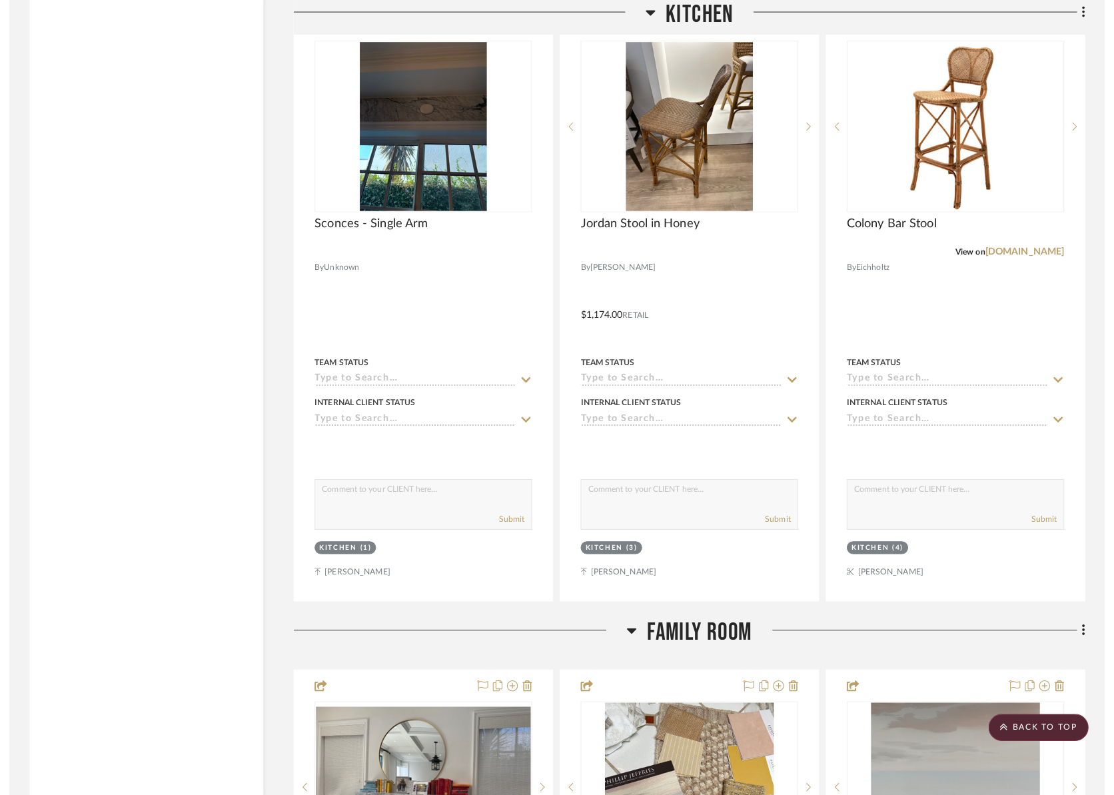
scroll to position [2960, 0]
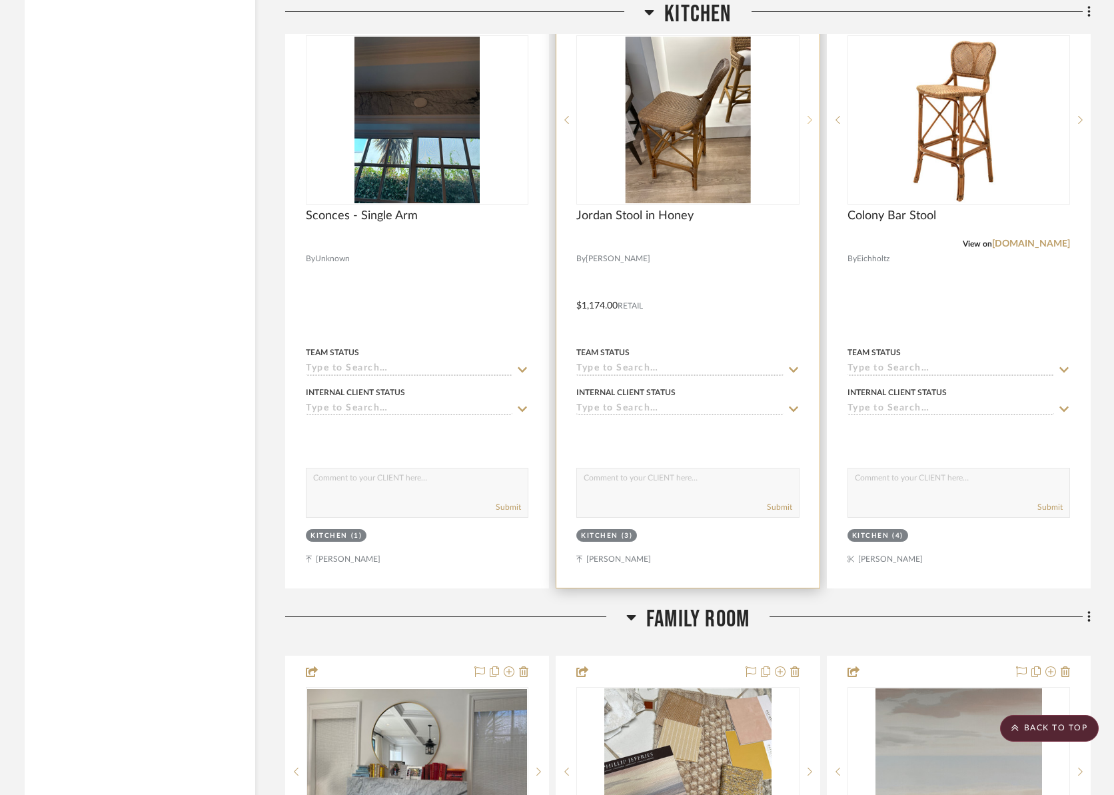
click at [813, 111] on div at bounding box center [809, 119] width 20 height 169
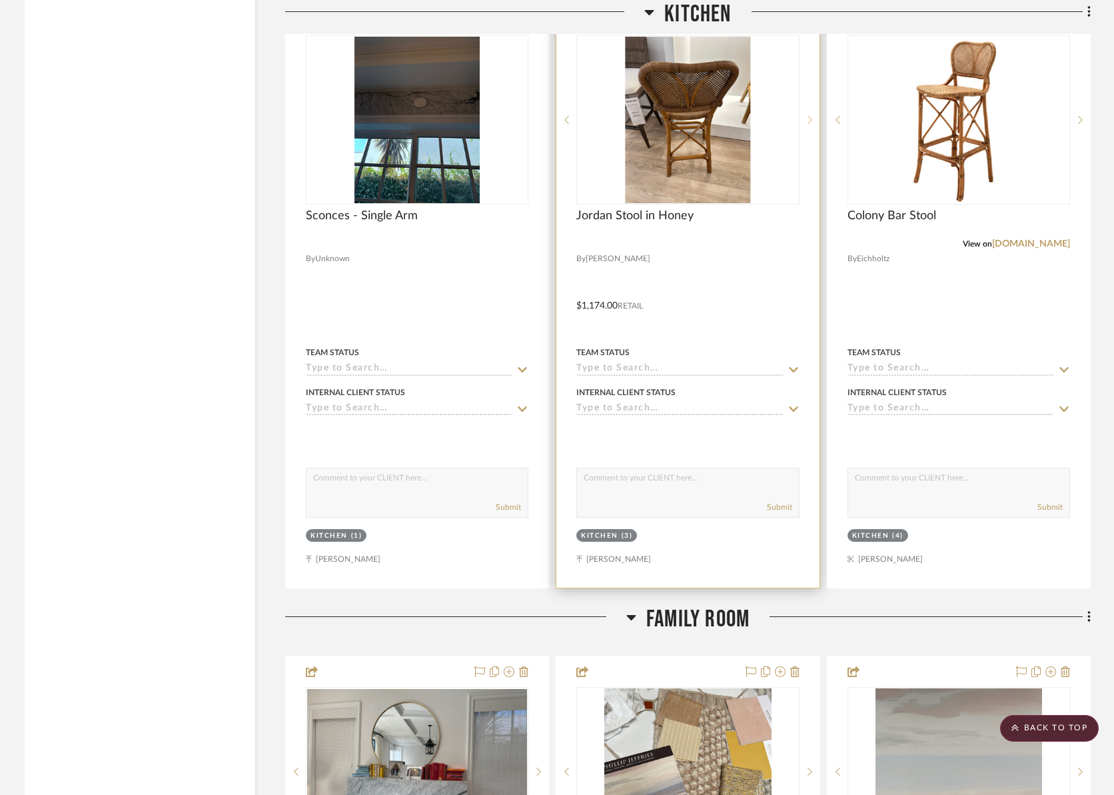
click at [813, 111] on div at bounding box center [809, 119] width 20 height 169
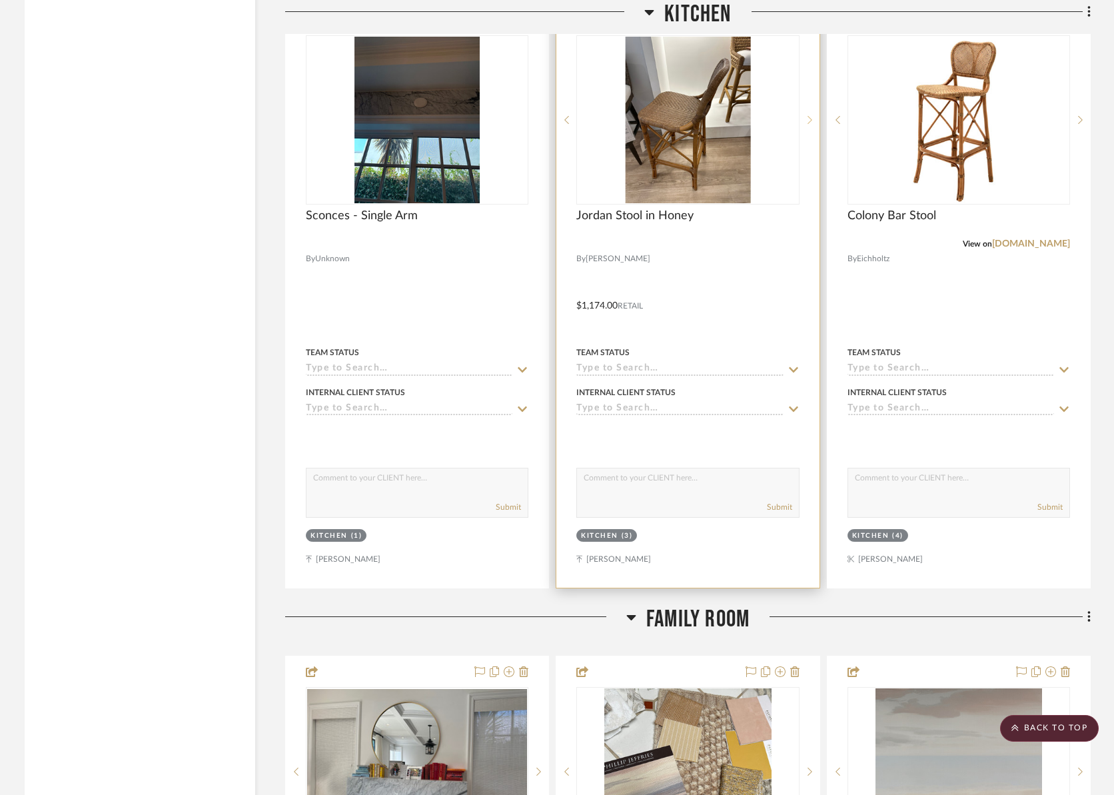
click at [813, 111] on div at bounding box center [809, 119] width 20 height 169
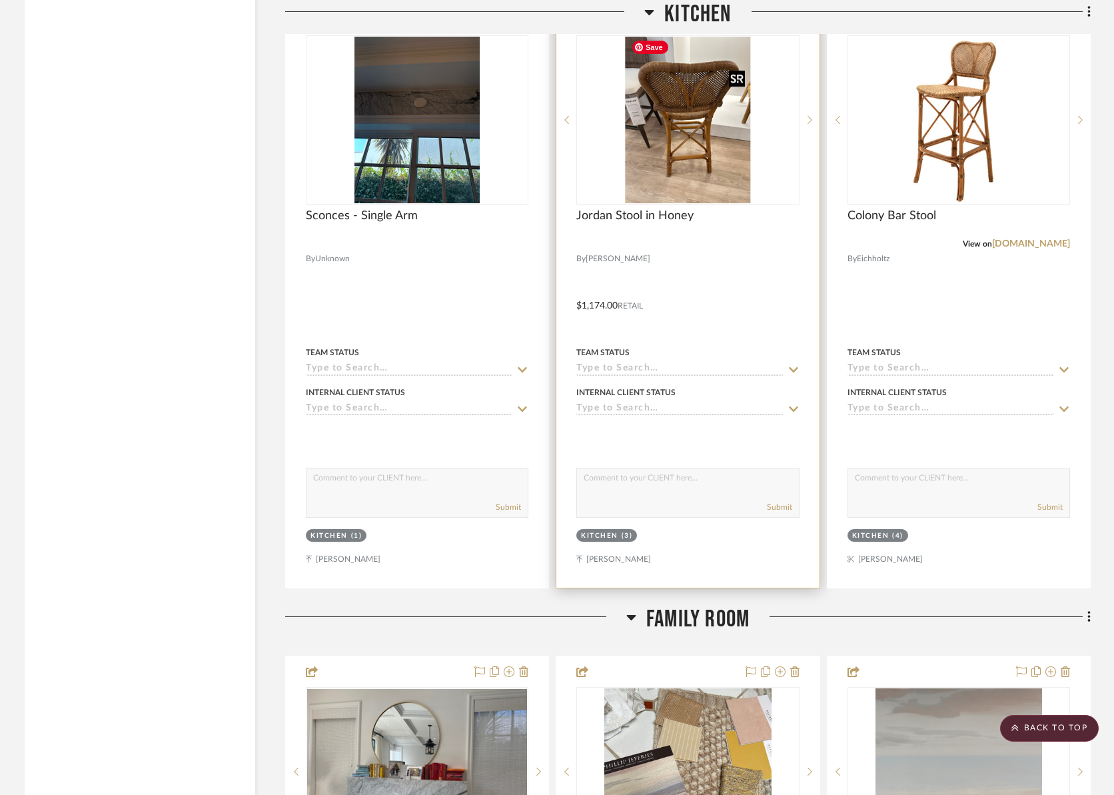
click at [639, 113] on img "1" at bounding box center [687, 120] width 125 height 166
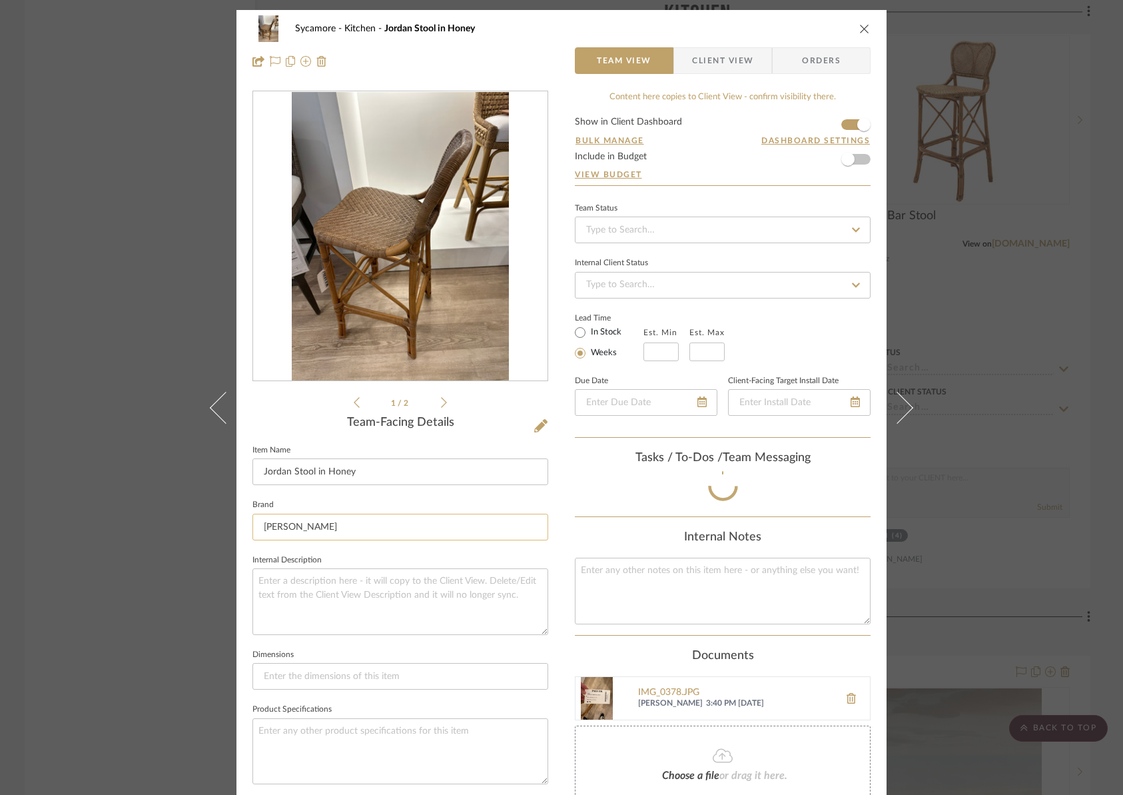
scroll to position [106, 0]
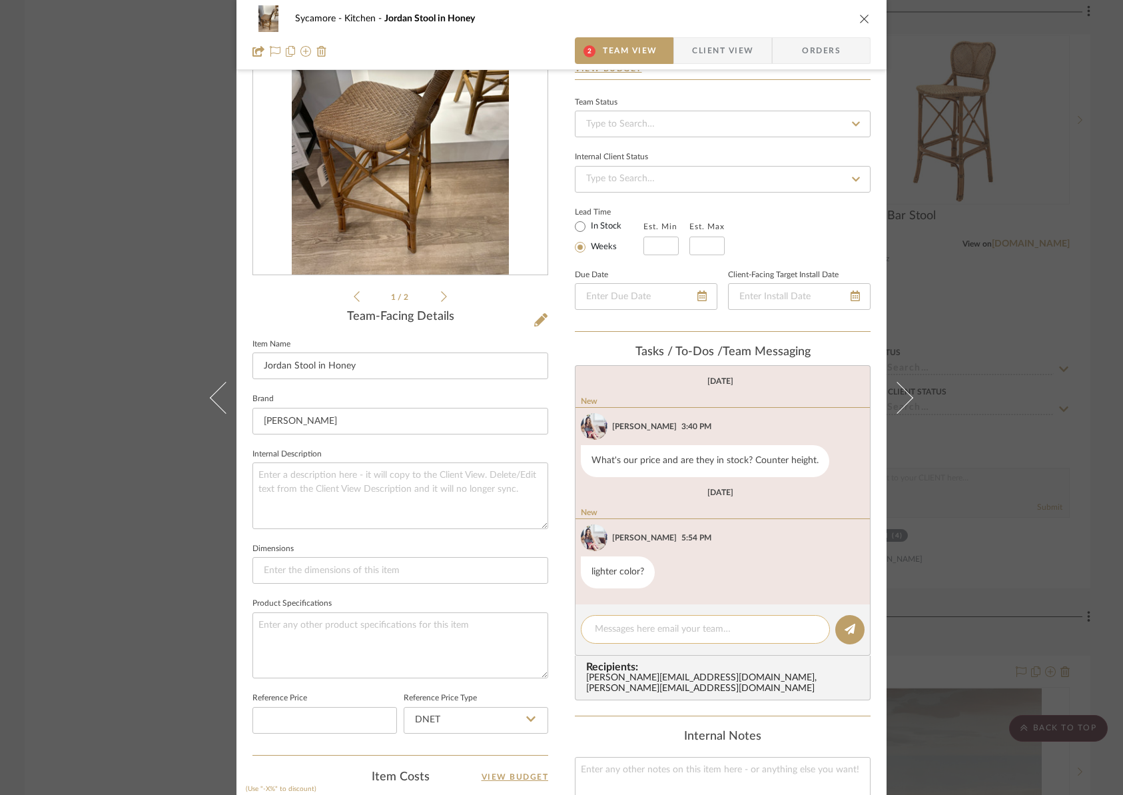
click at [638, 637] on div at bounding box center [705, 629] width 249 height 29
click at [650, 629] on textarea at bounding box center [705, 629] width 221 height 14
type textarea ";"
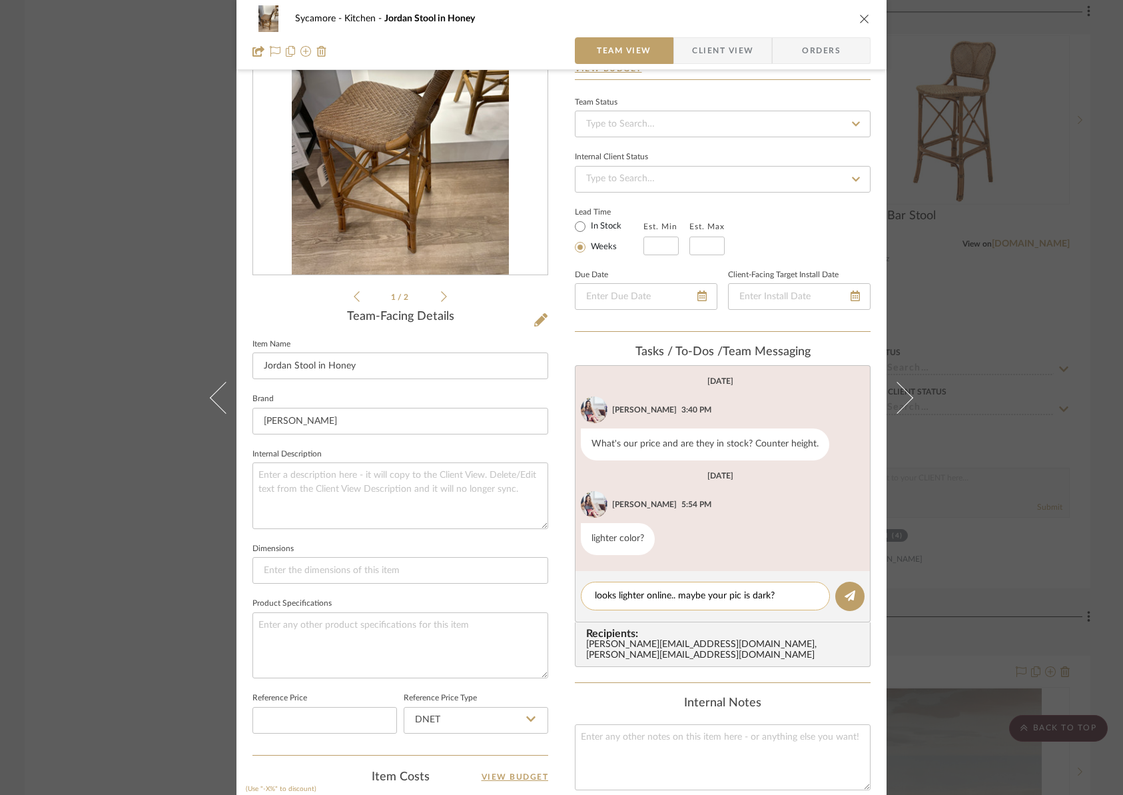
paste textarea "[URL][DOMAIN_NAME][PERSON_NAME][PERSON_NAME][PHONE_NUMBER]"
type textarea "looks lighter online.. maybe your pic is dark? [URL][DOMAIN_NAME][PERSON_NAME][…"
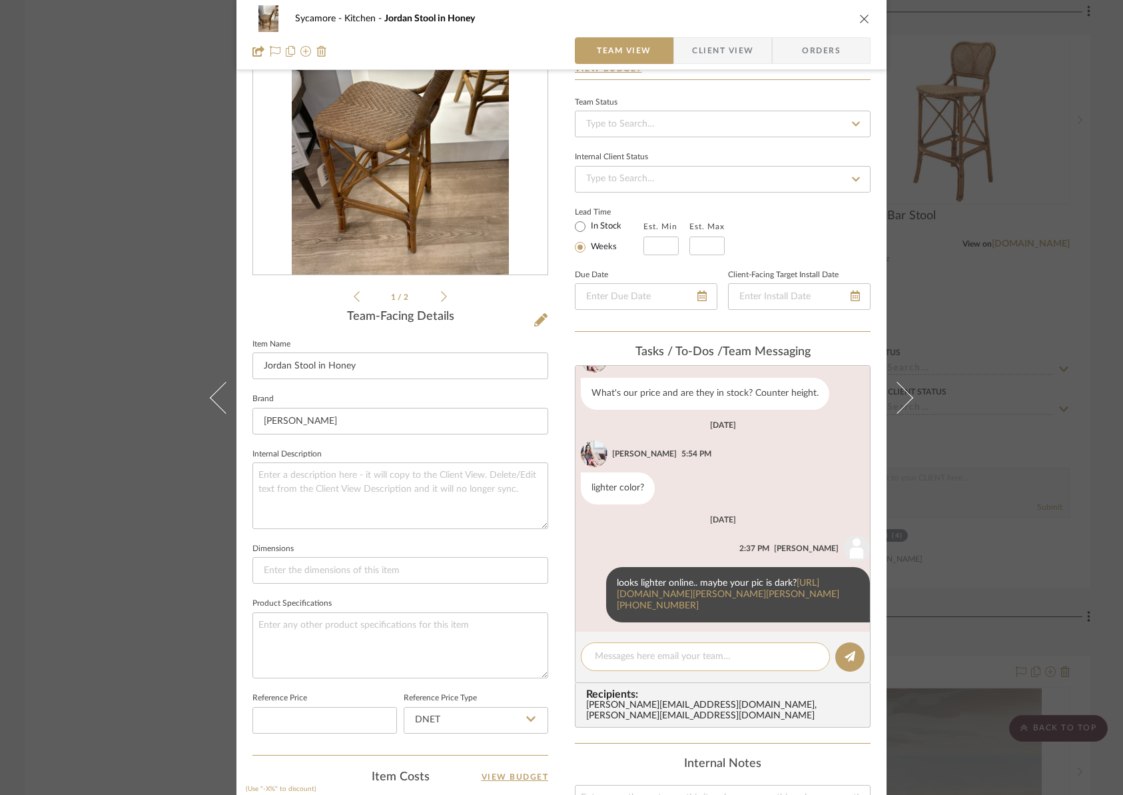
scroll to position [57, 0]
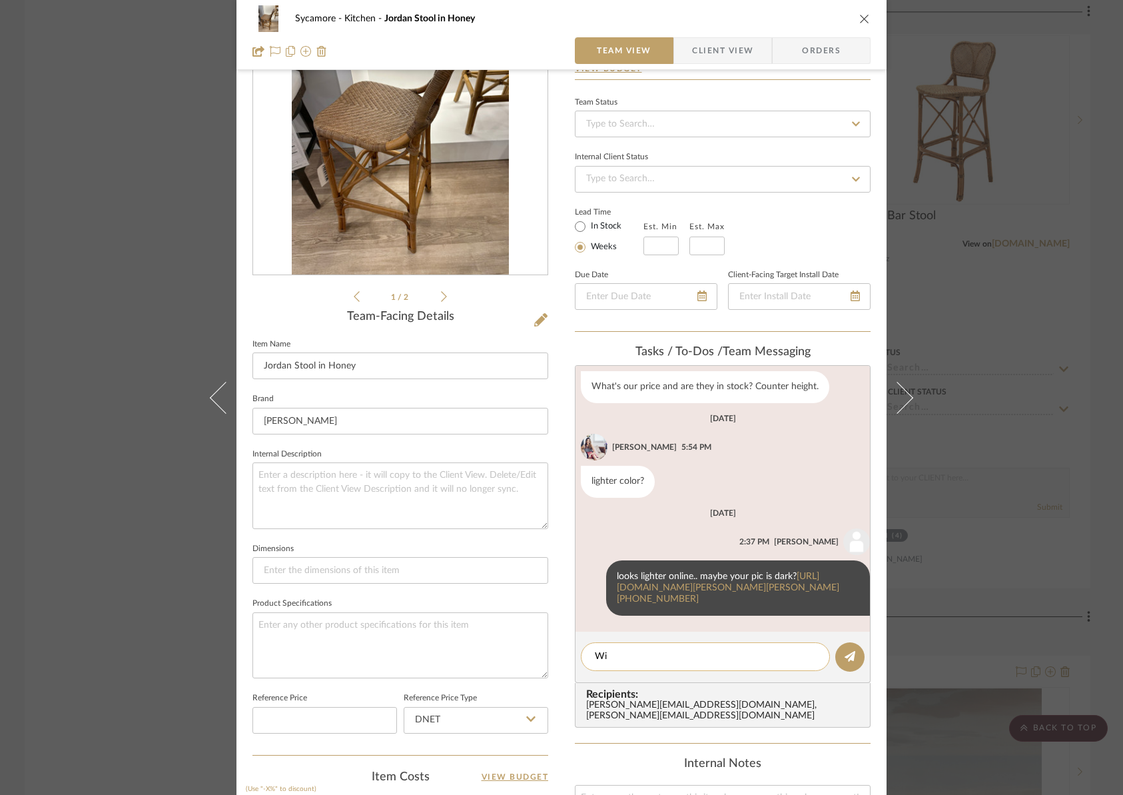
type textarea "W"
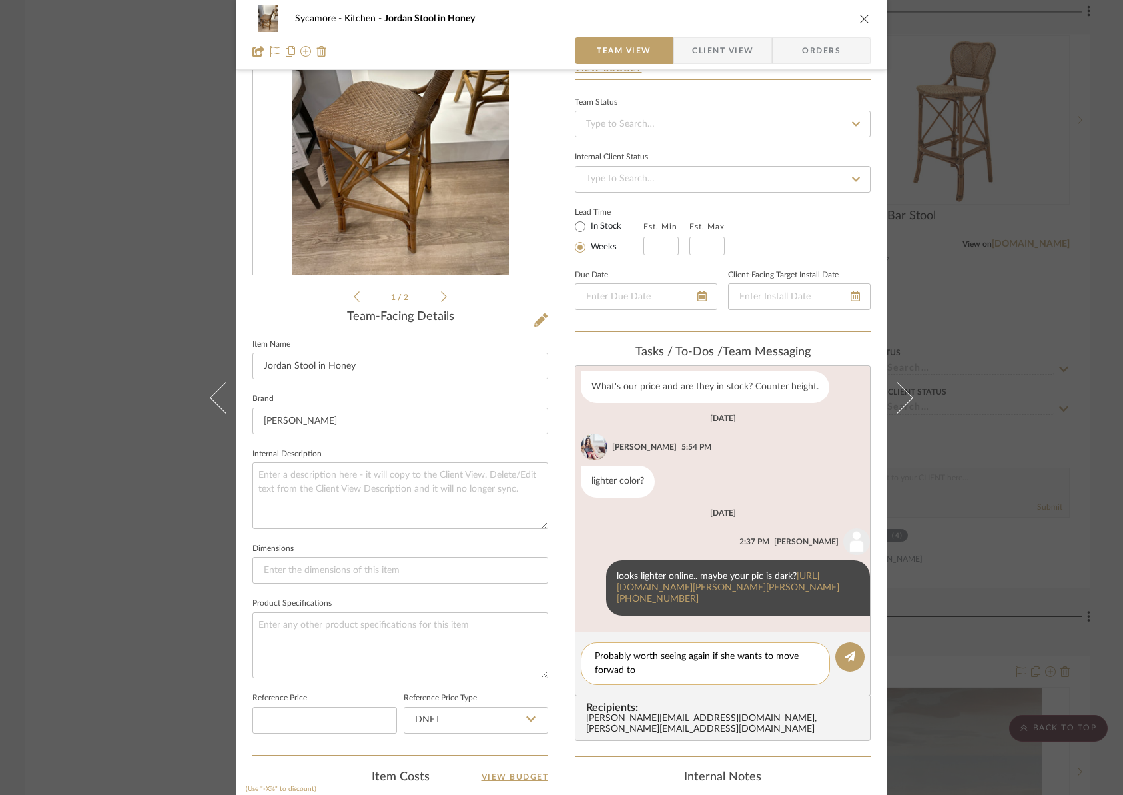
type textarea "Probably worth seeing again if she wants to move forwad to"
click at [613, 675] on textarea "Probably worth seeing again if she wants to move forwad to" at bounding box center [705, 663] width 221 height 28
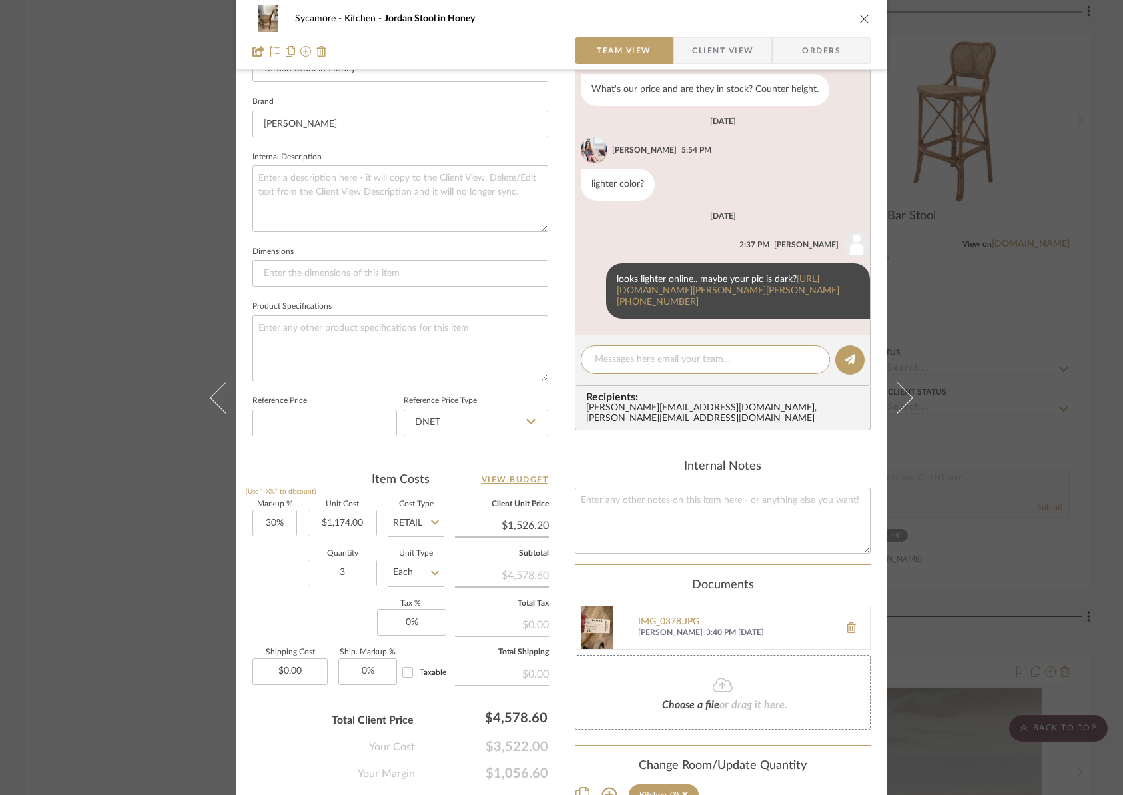
scroll to position [463, 0]
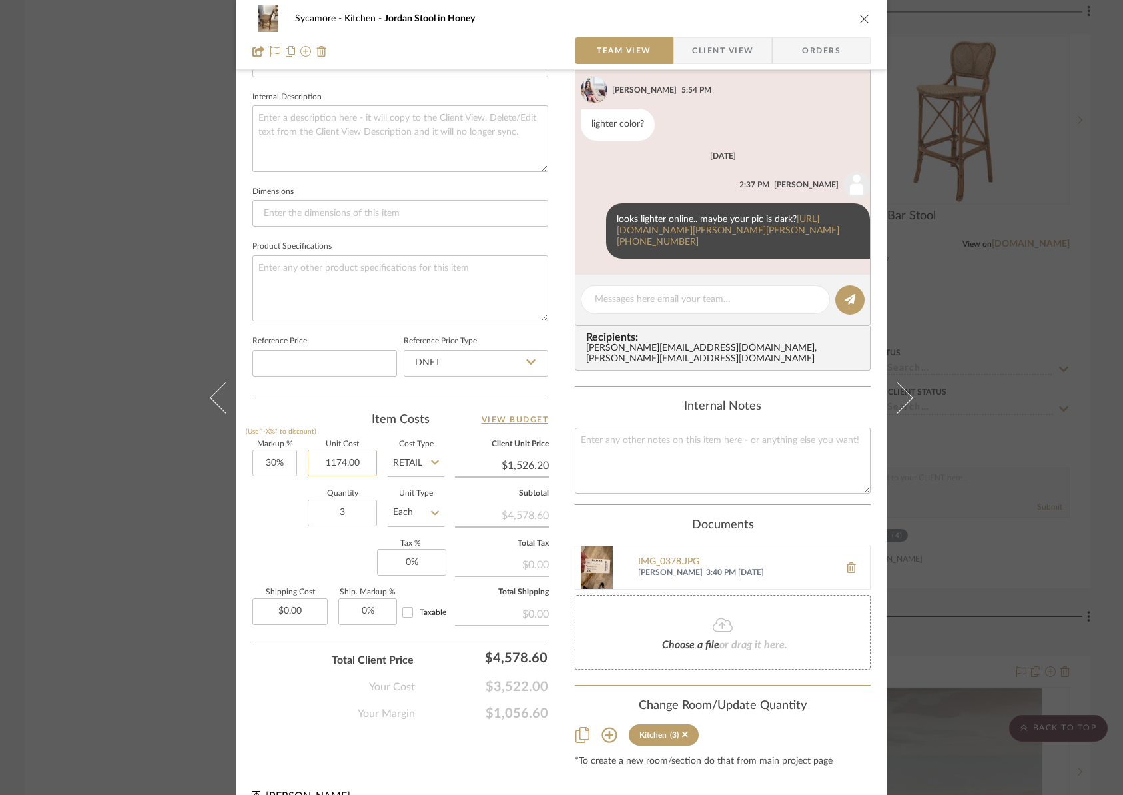
click at [329, 464] on input "1174.00" at bounding box center [342, 463] width 69 height 27
paste input "."
type input "$∞"
click at [401, 459] on input "Retail" at bounding box center [416, 463] width 57 height 27
type input "$0.00"
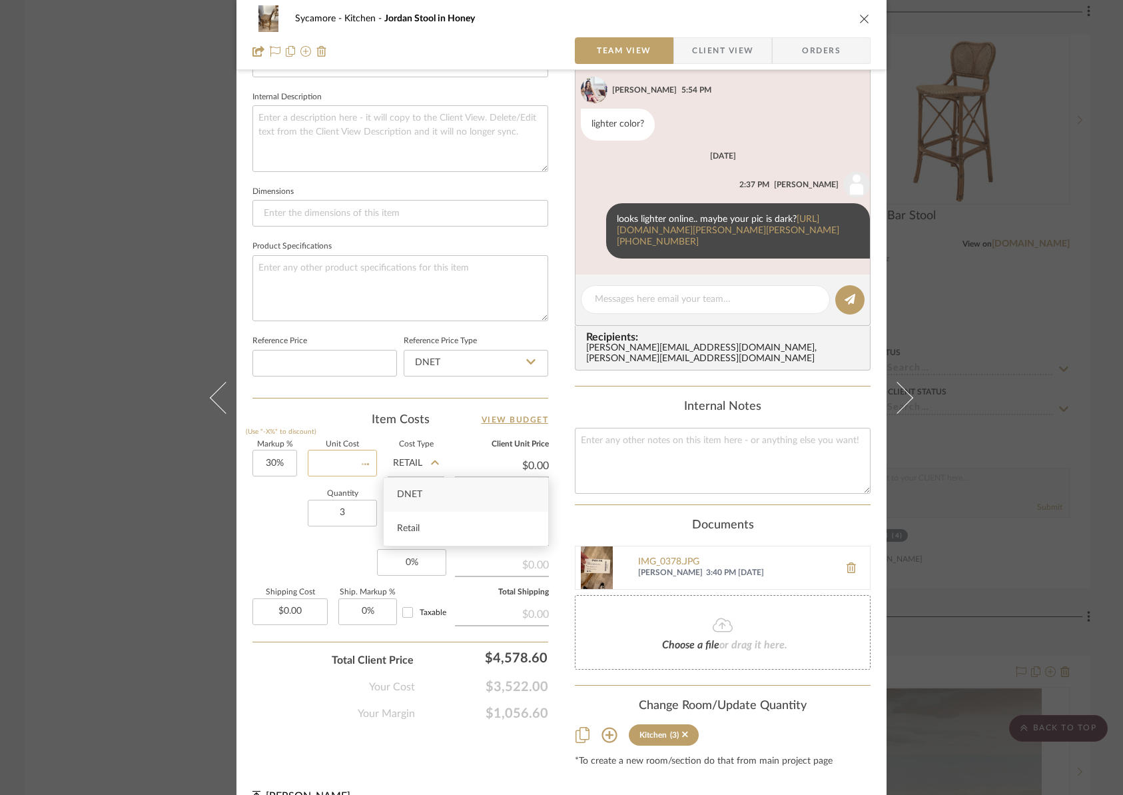
click at [316, 461] on input at bounding box center [342, 463] width 69 height 27
paste input "609.50"
type input "$609.50"
click at [422, 459] on input "Retail" at bounding box center [416, 463] width 57 height 27
type input "$792.35"
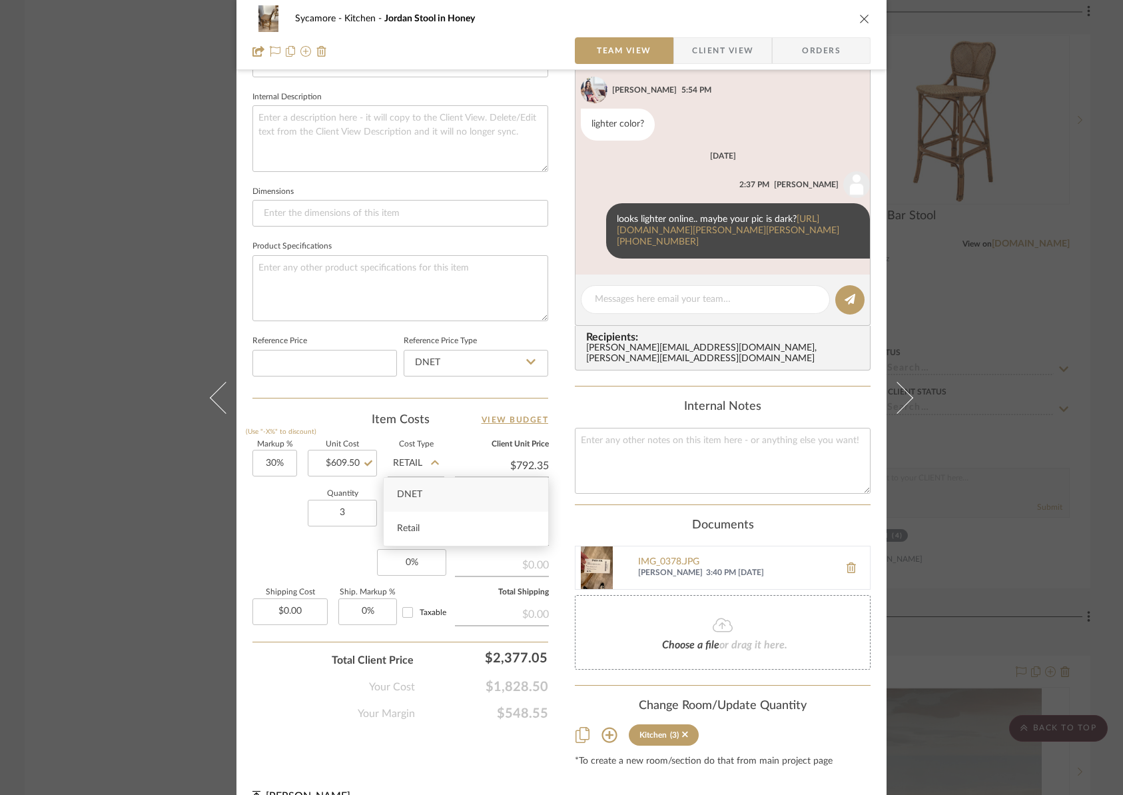
click at [420, 492] on span "DNET" at bounding box center [409, 494] width 25 height 9
type input "DNET"
click at [308, 534] on sr-form-field "Quantity 3" at bounding box center [342, 513] width 69 height 47
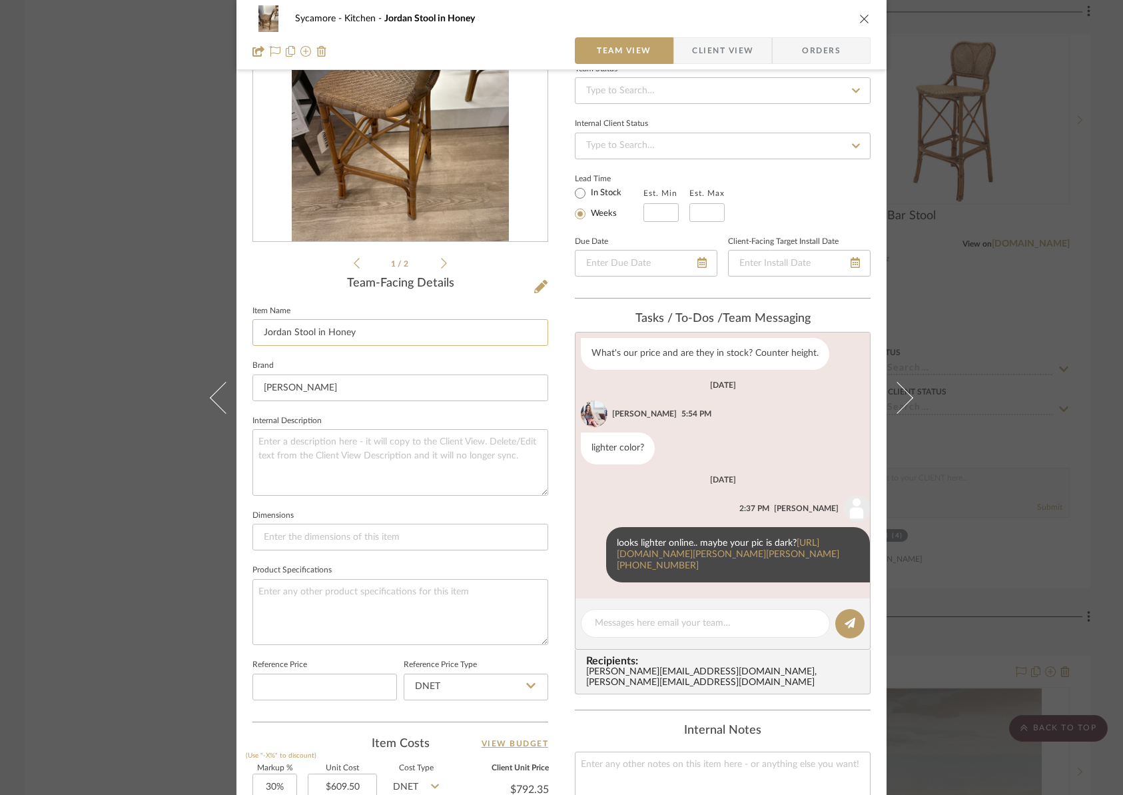
scroll to position [0, 0]
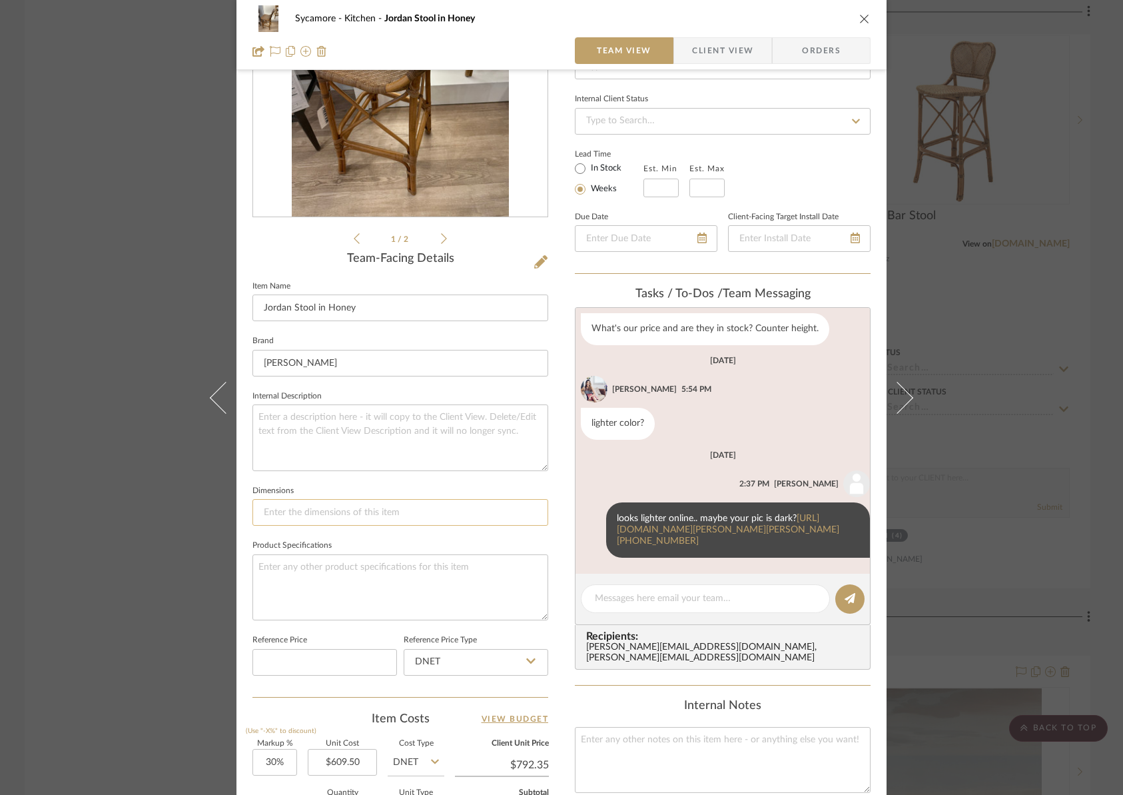
click at [270, 506] on input at bounding box center [400, 512] width 296 height 27
paste input "19"w x 22.5"dp x 35.25"h"
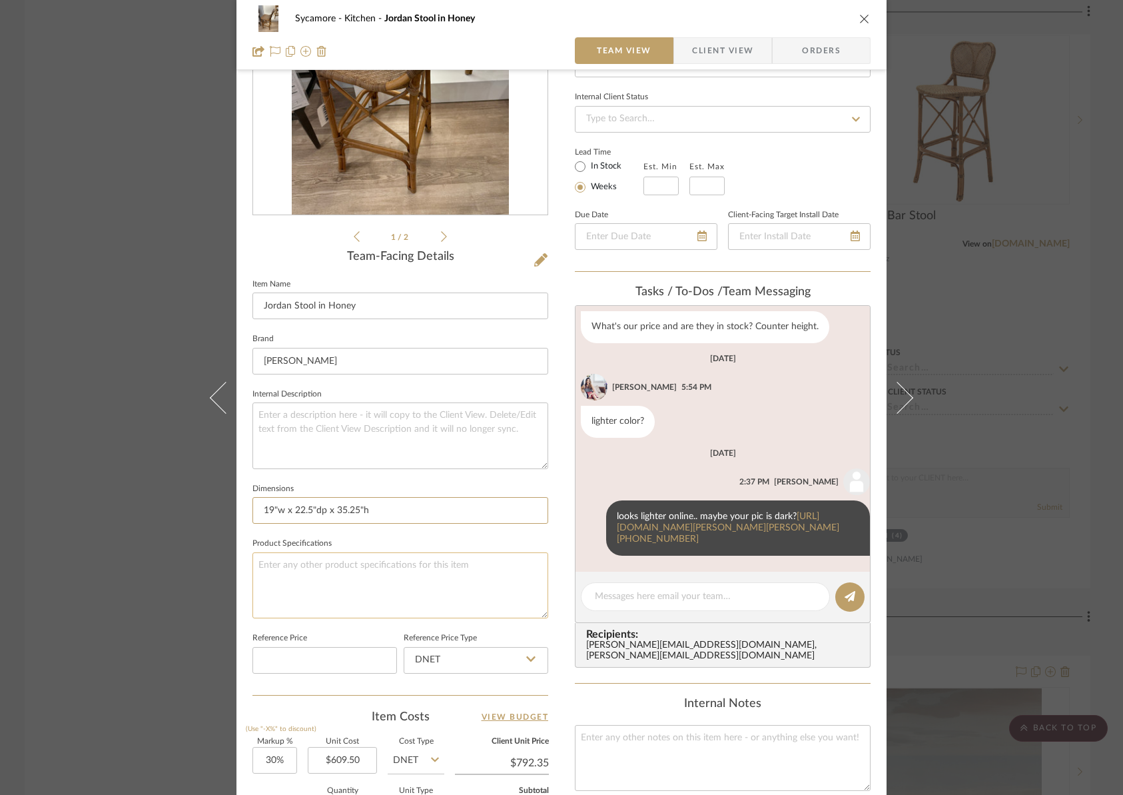
type input "19"w x 22.5"dp x 35.25"h"
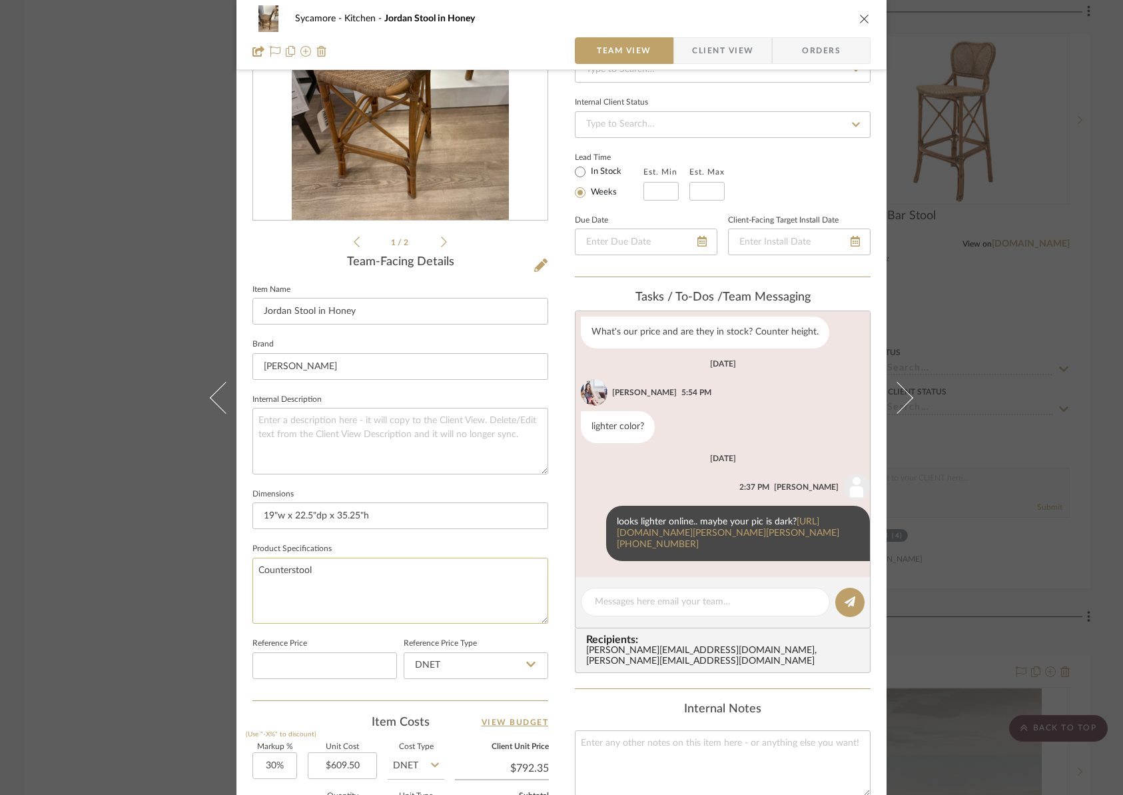
type textarea "Counterstool"
drag, startPoint x: 413, startPoint y: 595, endPoint x: 429, endPoint y: 385, distance: 211.1
click at [413, 594] on textarea "Counterstool" at bounding box center [400, 590] width 296 height 66
click at [433, 244] on li "1 / 2" at bounding box center [400, 242] width 81 height 16
click at [441, 240] on icon at bounding box center [444, 242] width 6 height 12
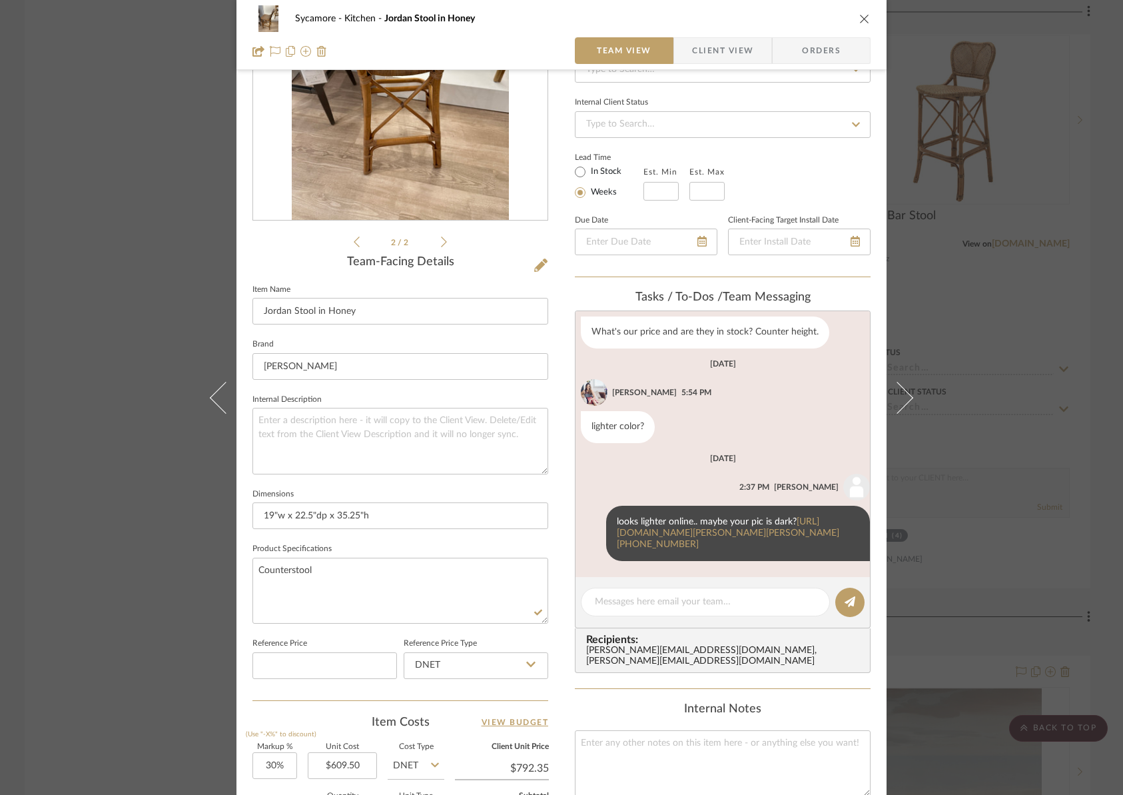
click at [441, 240] on icon at bounding box center [444, 242] width 6 height 12
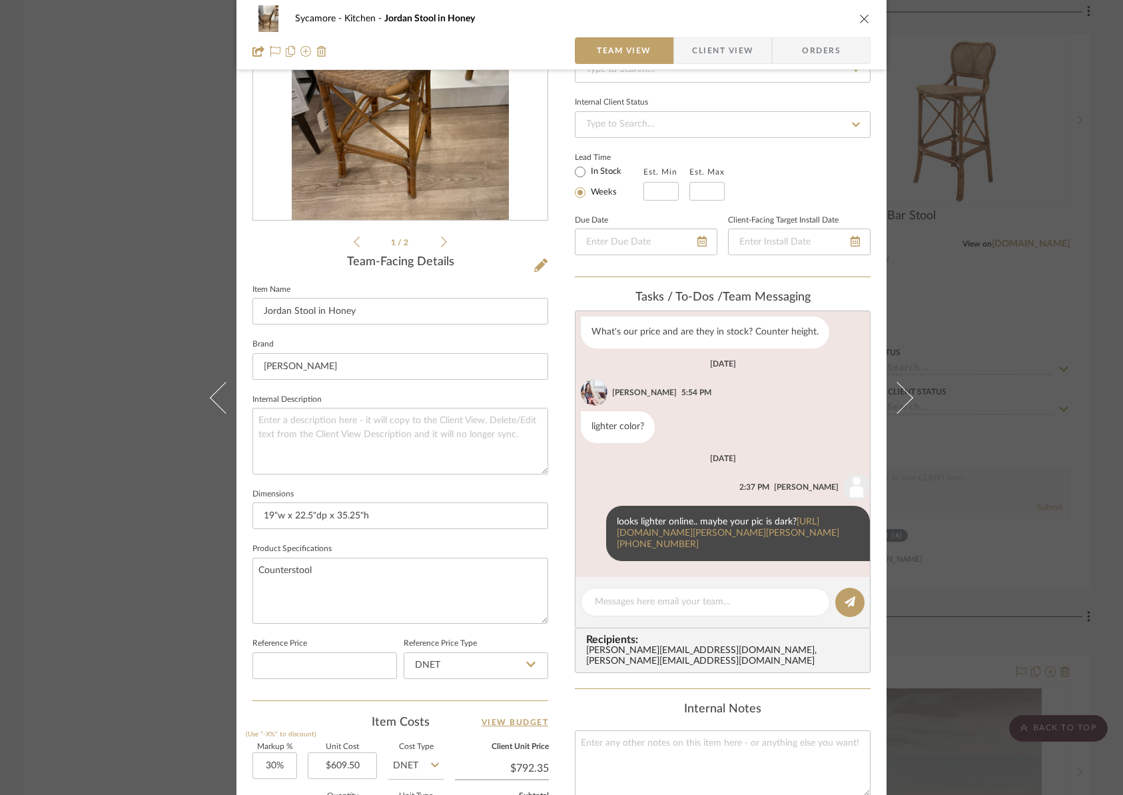
click at [539, 266] on icon at bounding box center [540, 264] width 13 height 13
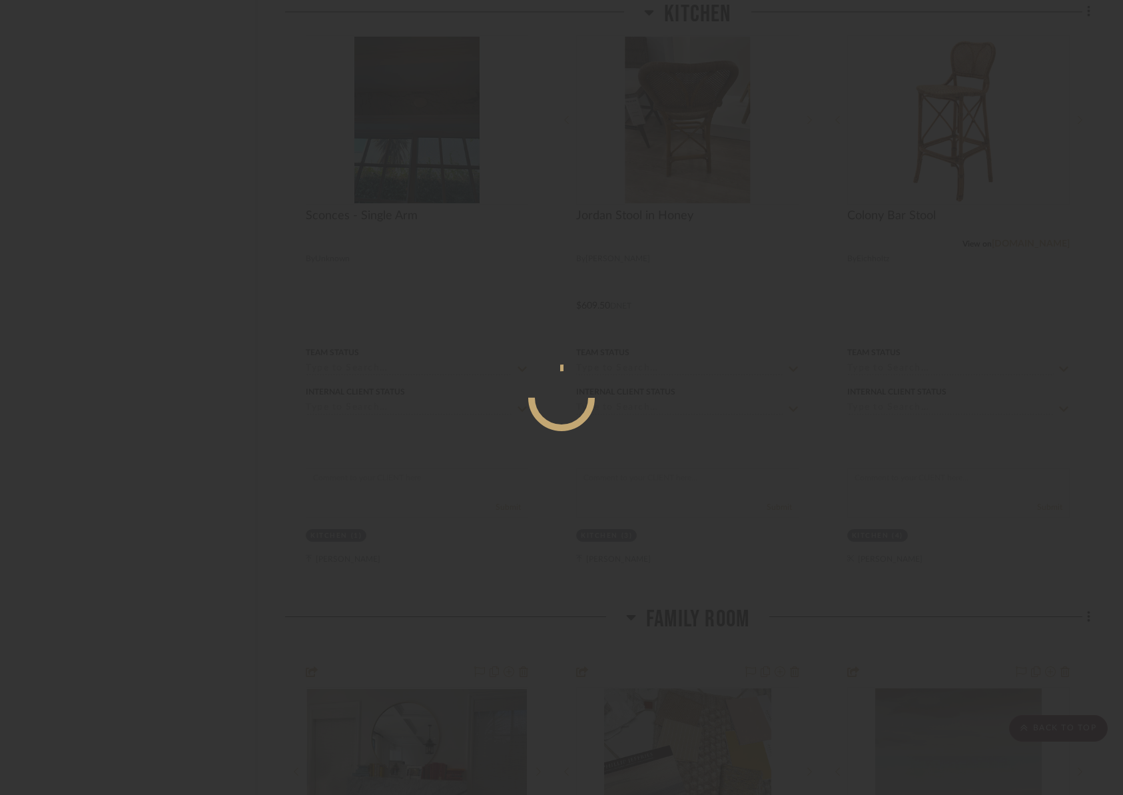
scroll to position [0, 0]
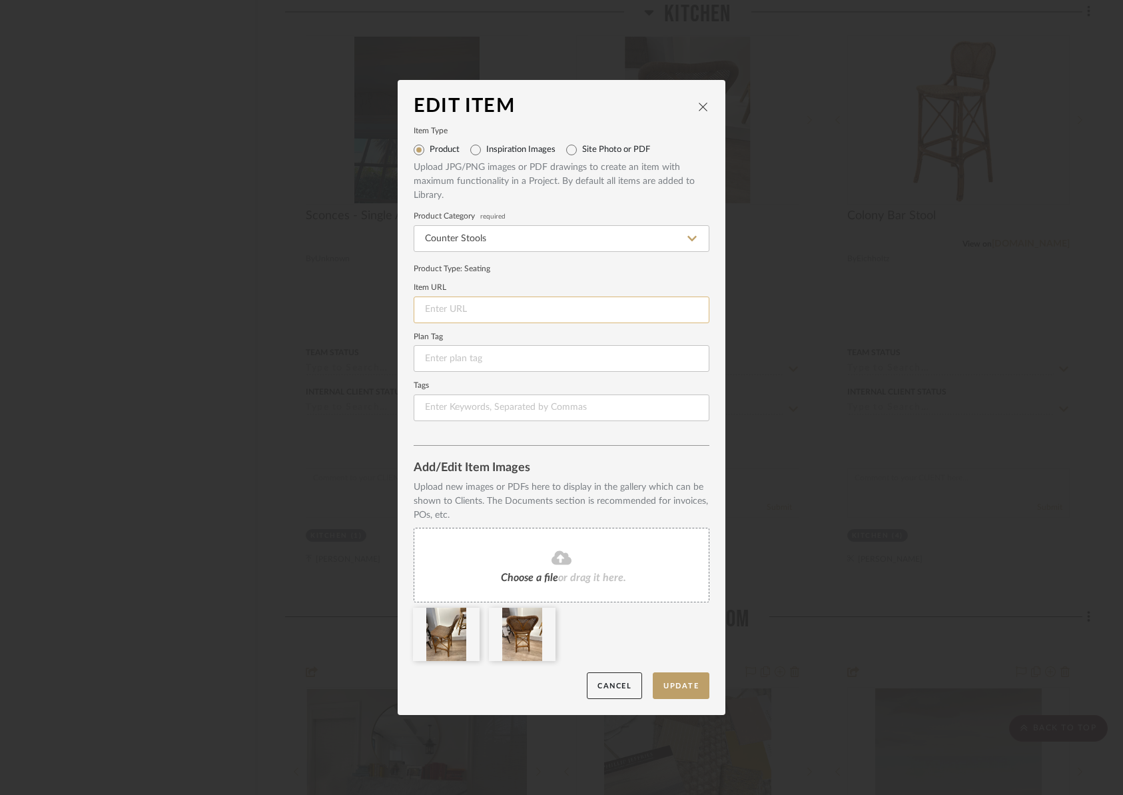
click at [479, 320] on input at bounding box center [562, 309] width 296 height 27
paste input "[URL][DOMAIN_NAME][PERSON_NAME][PERSON_NAME][PHONE_NUMBER]"
type input "[URL][DOMAIN_NAME][PERSON_NAME][PERSON_NAME][PHONE_NUMBER]"
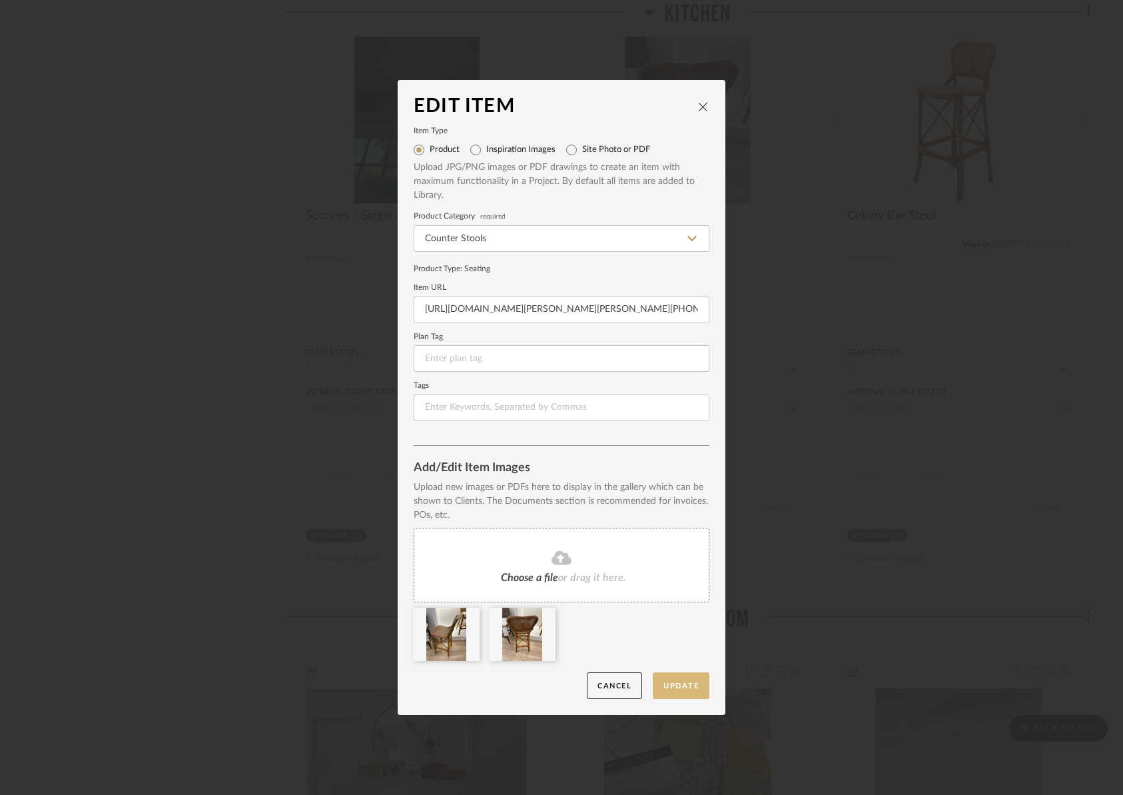
click at [676, 697] on button "Update" at bounding box center [681, 685] width 57 height 27
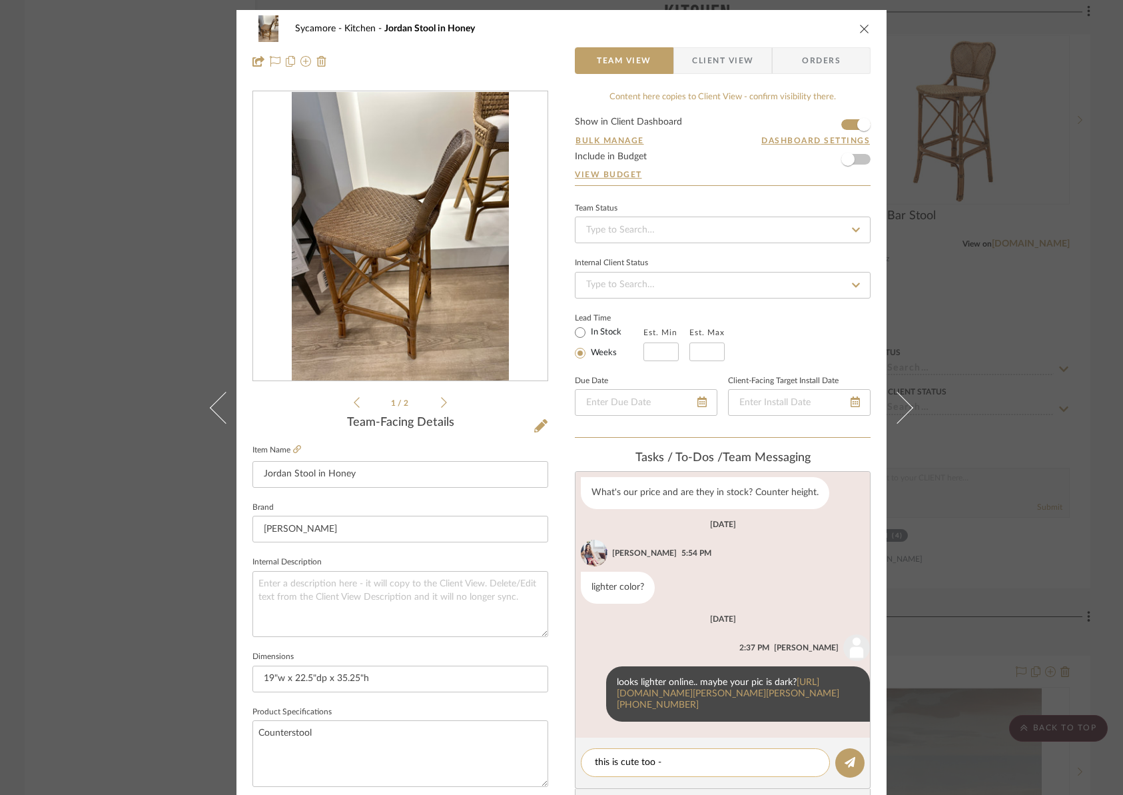
paste textarea "[URL][DOMAIN_NAME]"
type textarea "this is cute too - [URL][DOMAIN_NAME]"
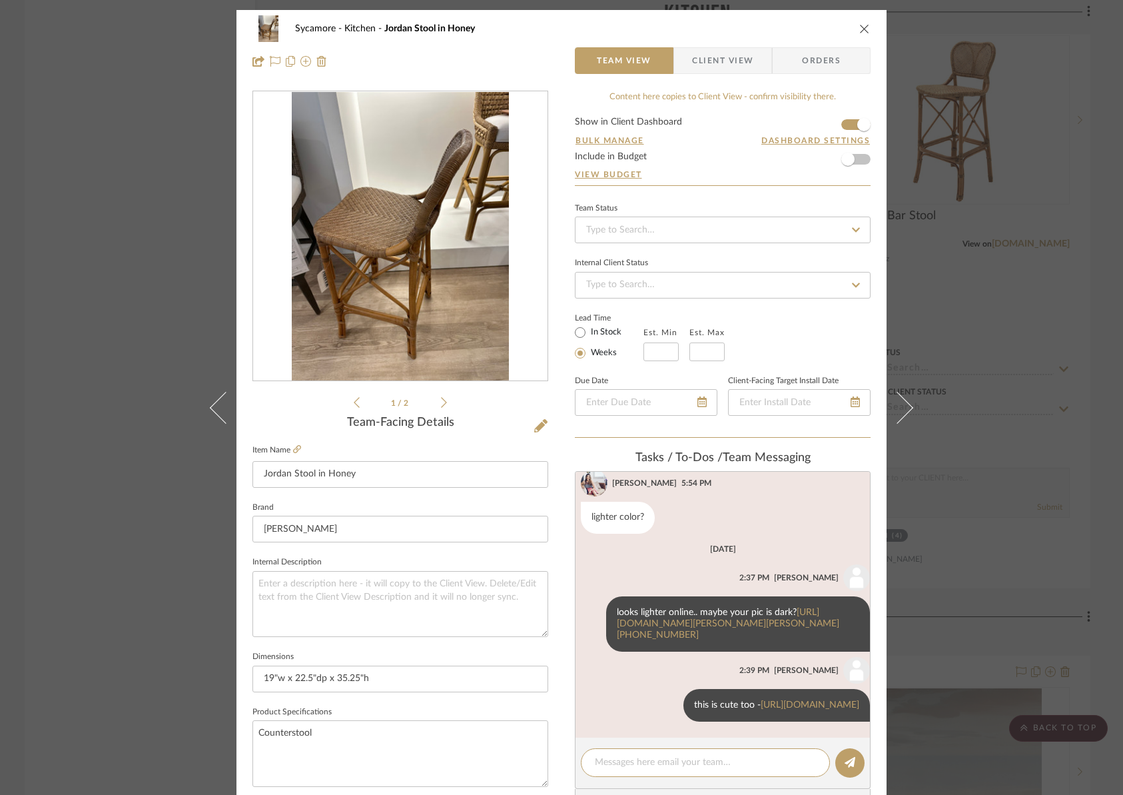
scroll to position [149, 0]
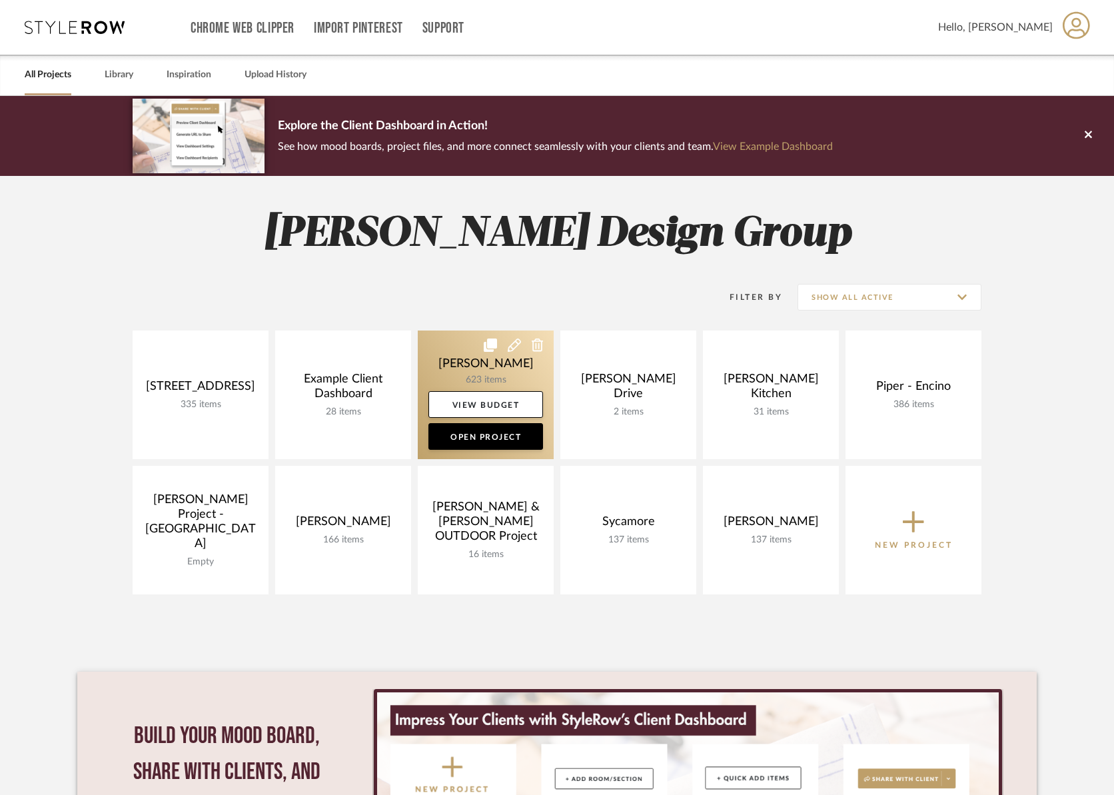
click at [479, 379] on link at bounding box center [486, 394] width 136 height 129
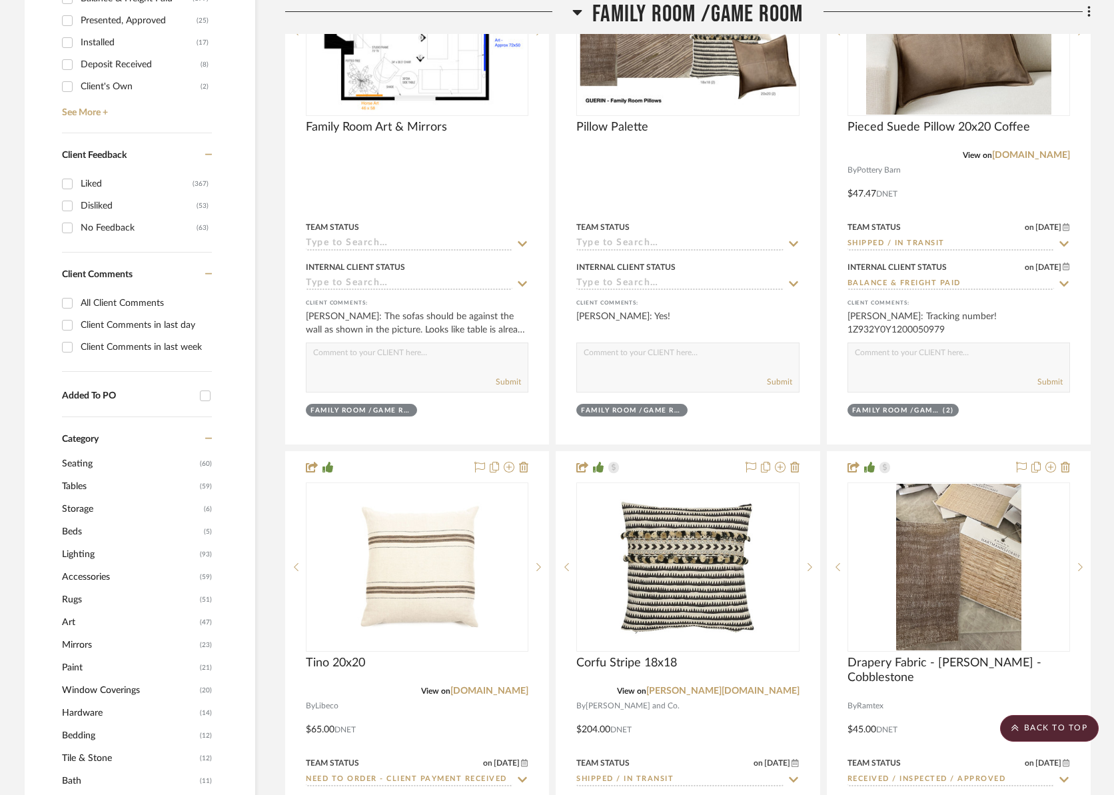
scroll to position [837, 0]
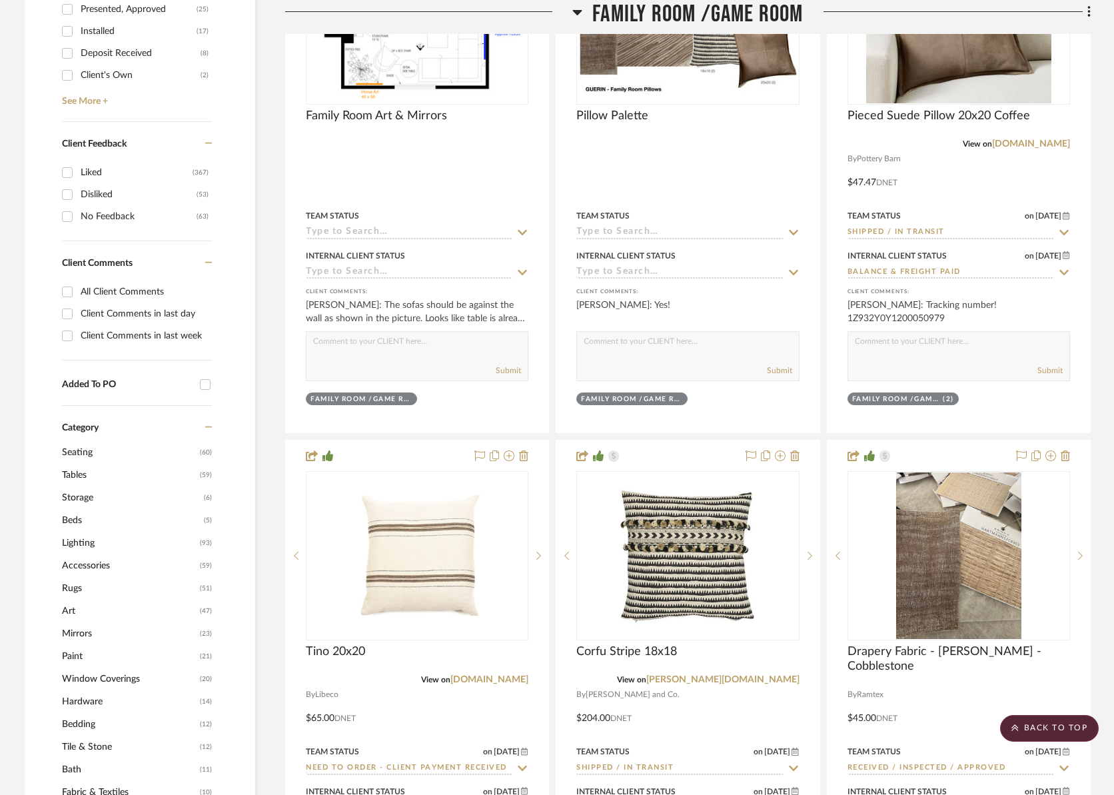
click at [77, 589] on span "Rugs" at bounding box center [129, 588] width 135 height 23
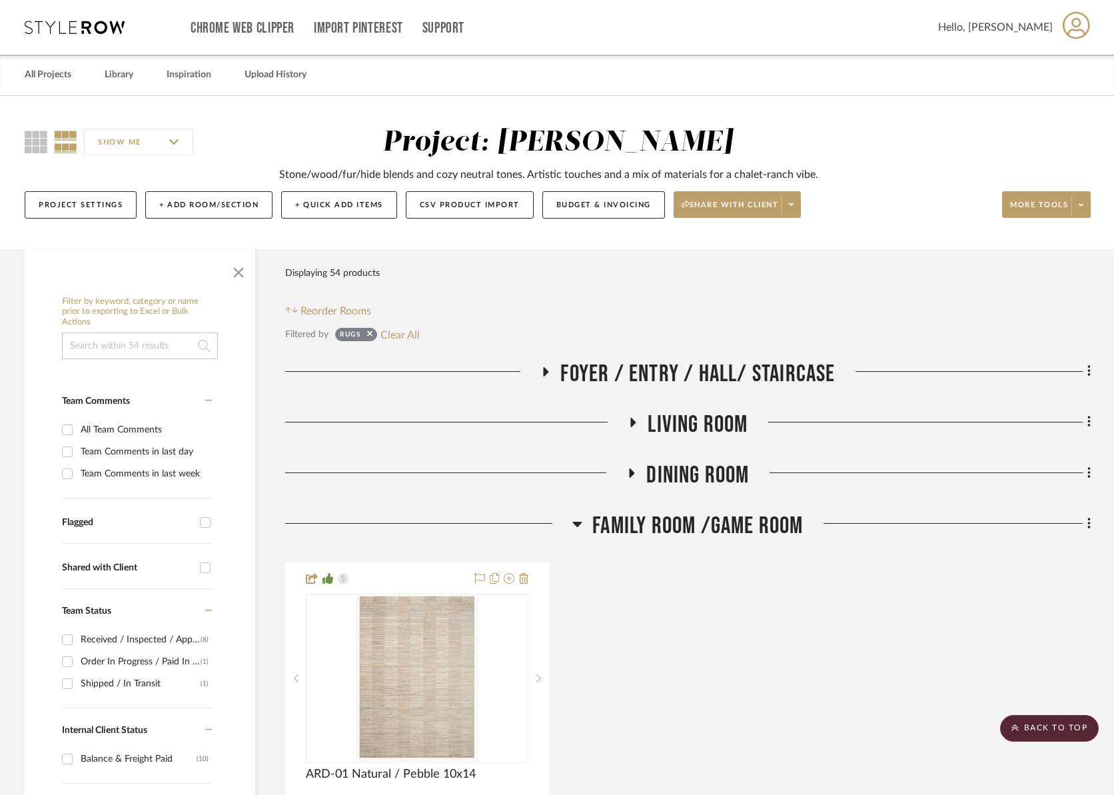
drag, startPoint x: 674, startPoint y: 405, endPoint x: 675, endPoint y: 382, distance: 23.3
click at [675, 374] on span "Foyer / Entry / Hall/ Staircase" at bounding box center [697, 374] width 274 height 29
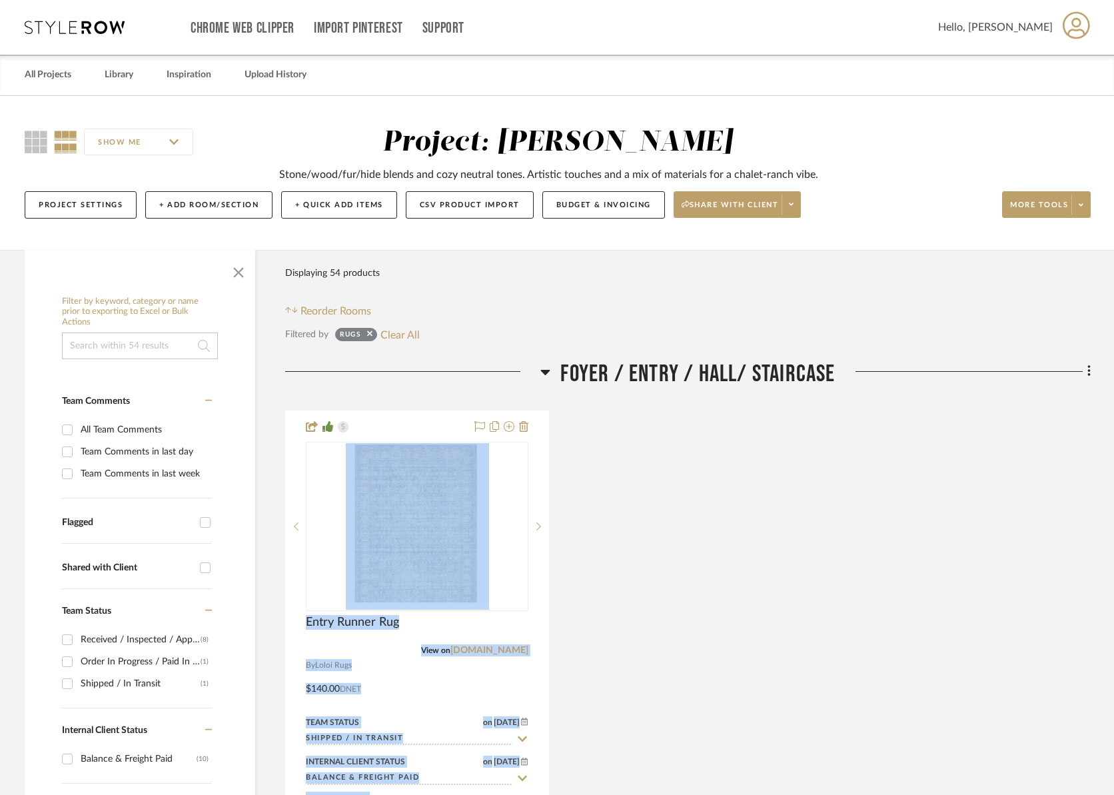
click at [685, 505] on div "Entry Runner Rug View on loloirugs.com By Loloi Rugs Runner $140.00 DNET Team S…" at bounding box center [687, 674] width 805 height 529
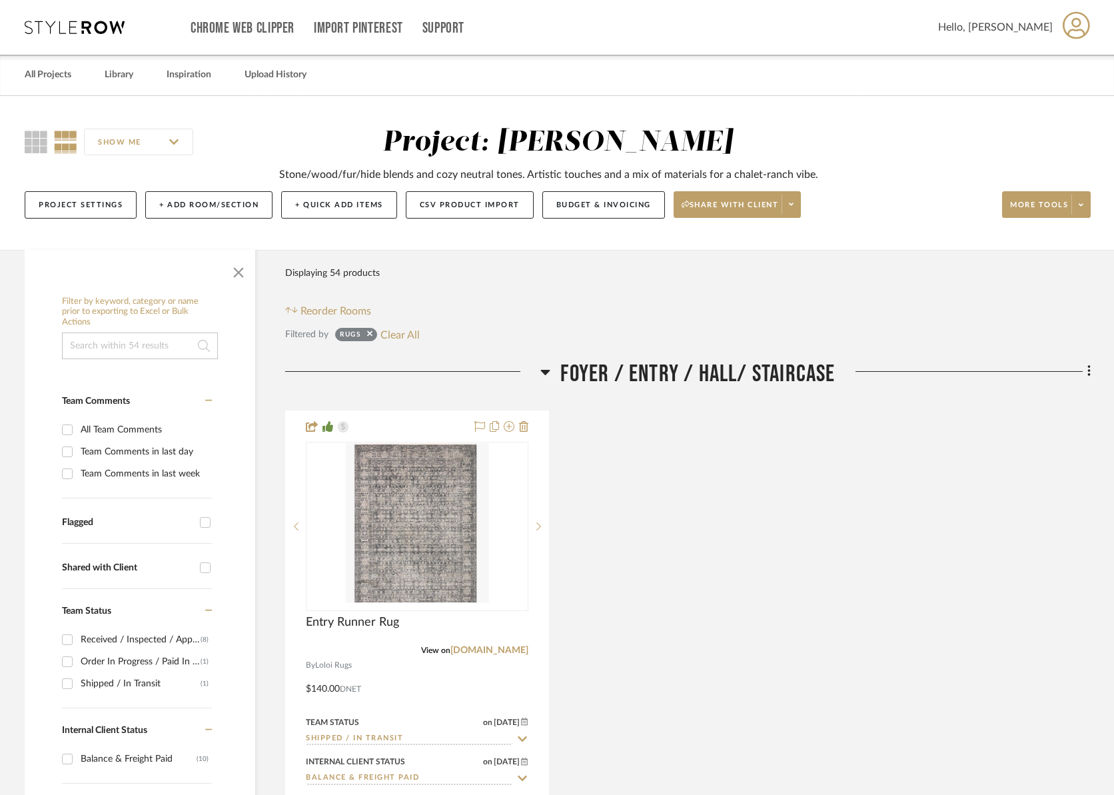
click at [649, 378] on span "Foyer / Entry / Hall/ Staircase" at bounding box center [697, 374] width 274 height 29
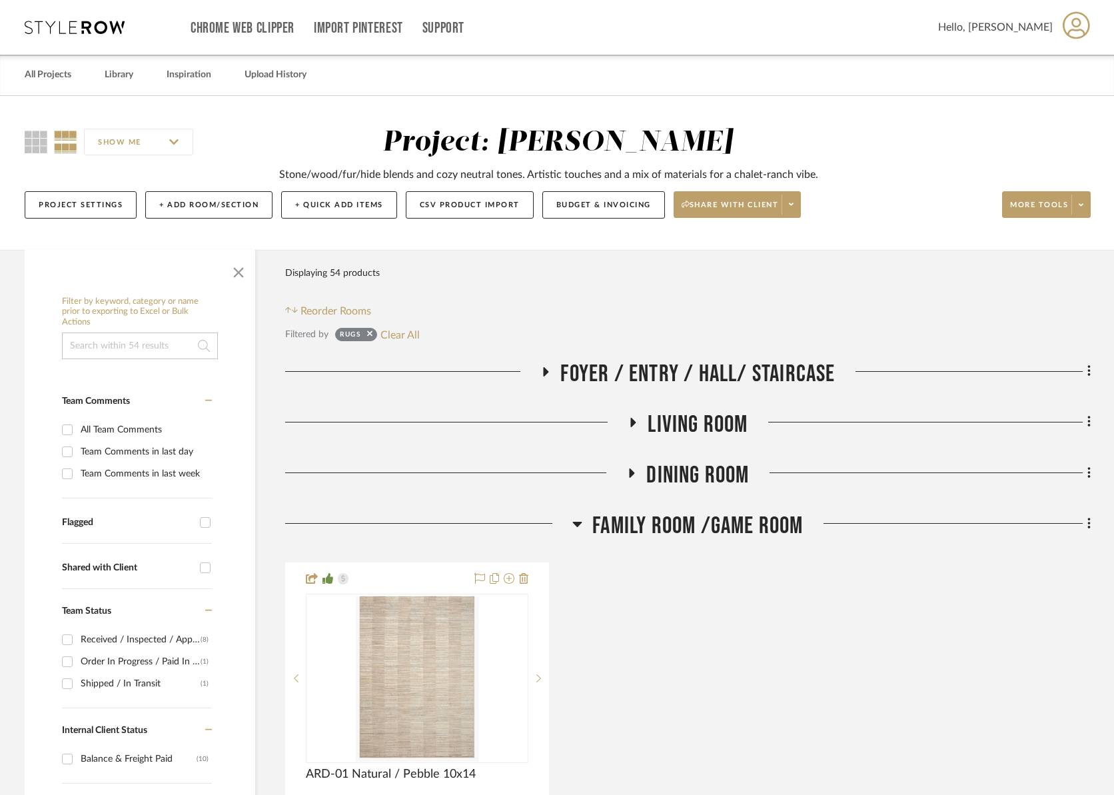
click at [669, 433] on span "Living Room" at bounding box center [697, 424] width 100 height 29
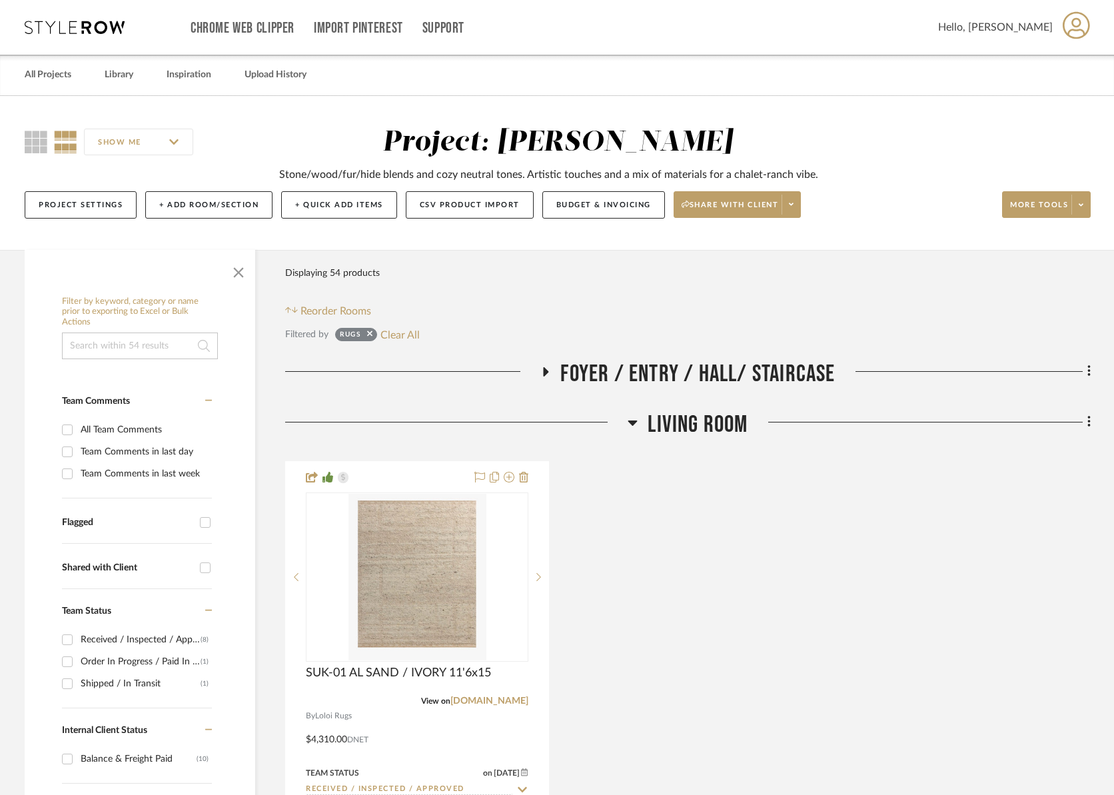
click at [669, 433] on span "Living Room" at bounding box center [697, 424] width 100 height 29
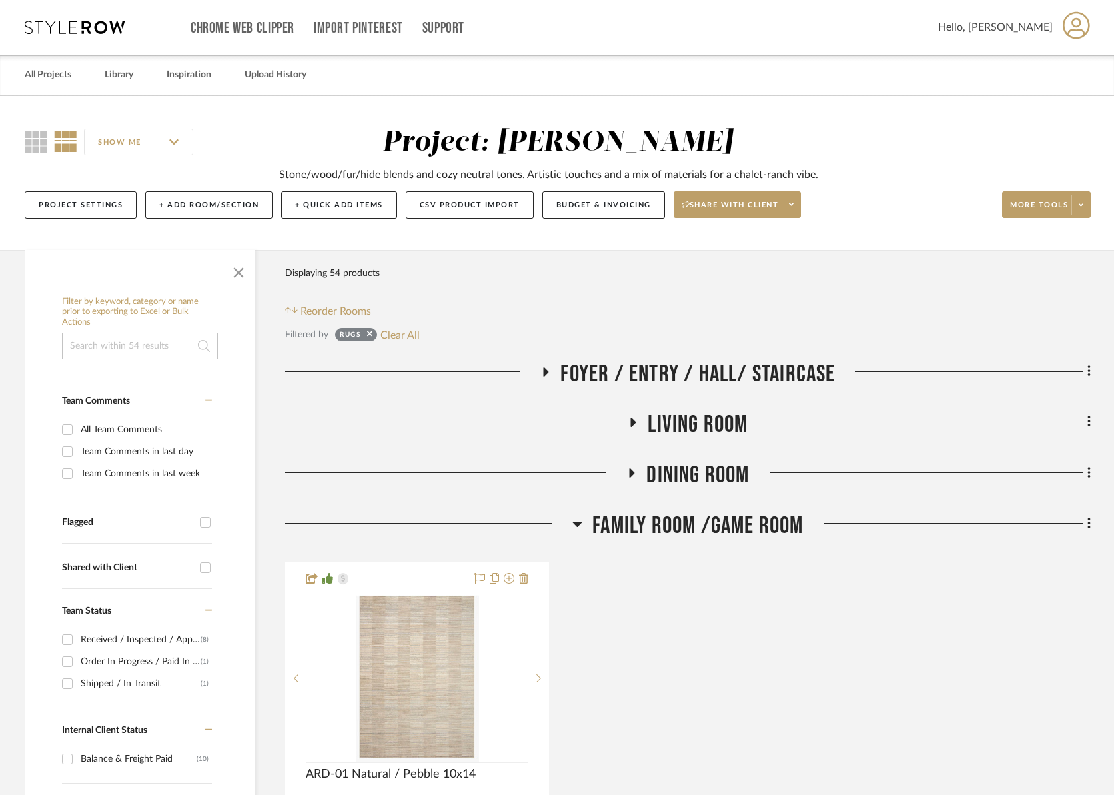
click at [682, 472] on span "Dining Room" at bounding box center [697, 475] width 103 height 29
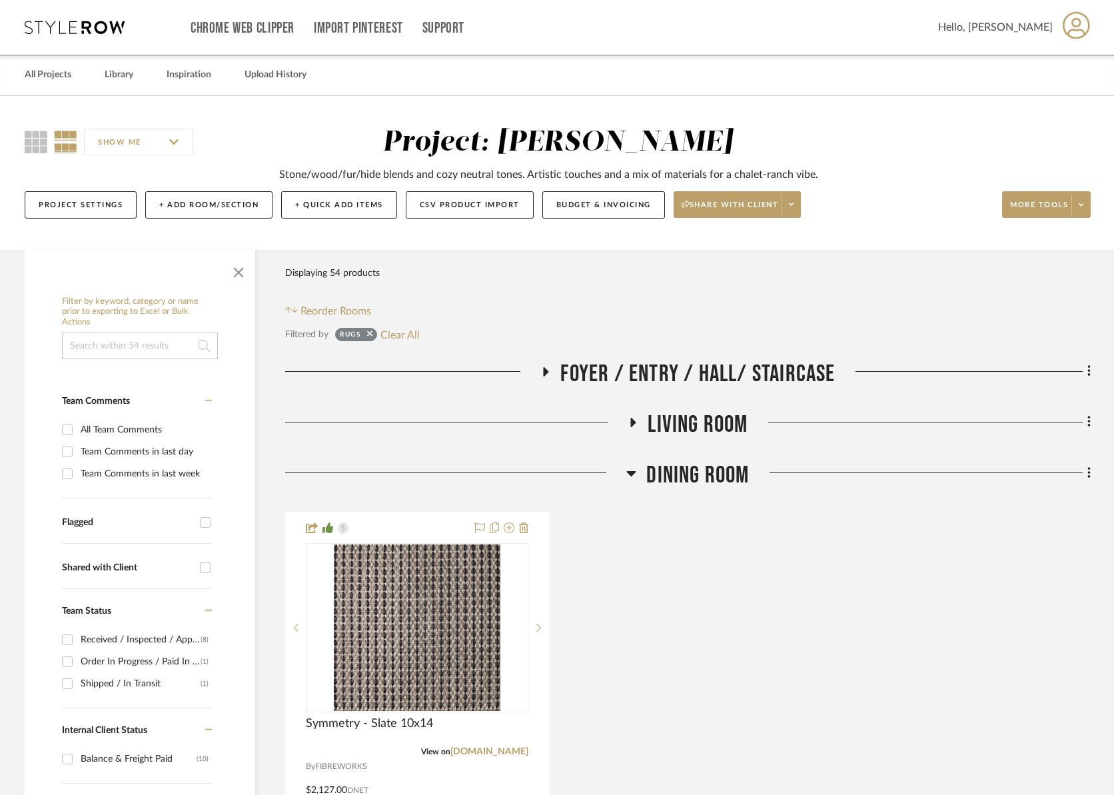
click at [682, 472] on span "Dining Room" at bounding box center [697, 475] width 103 height 29
